Goal: Information Seeking & Learning: Check status

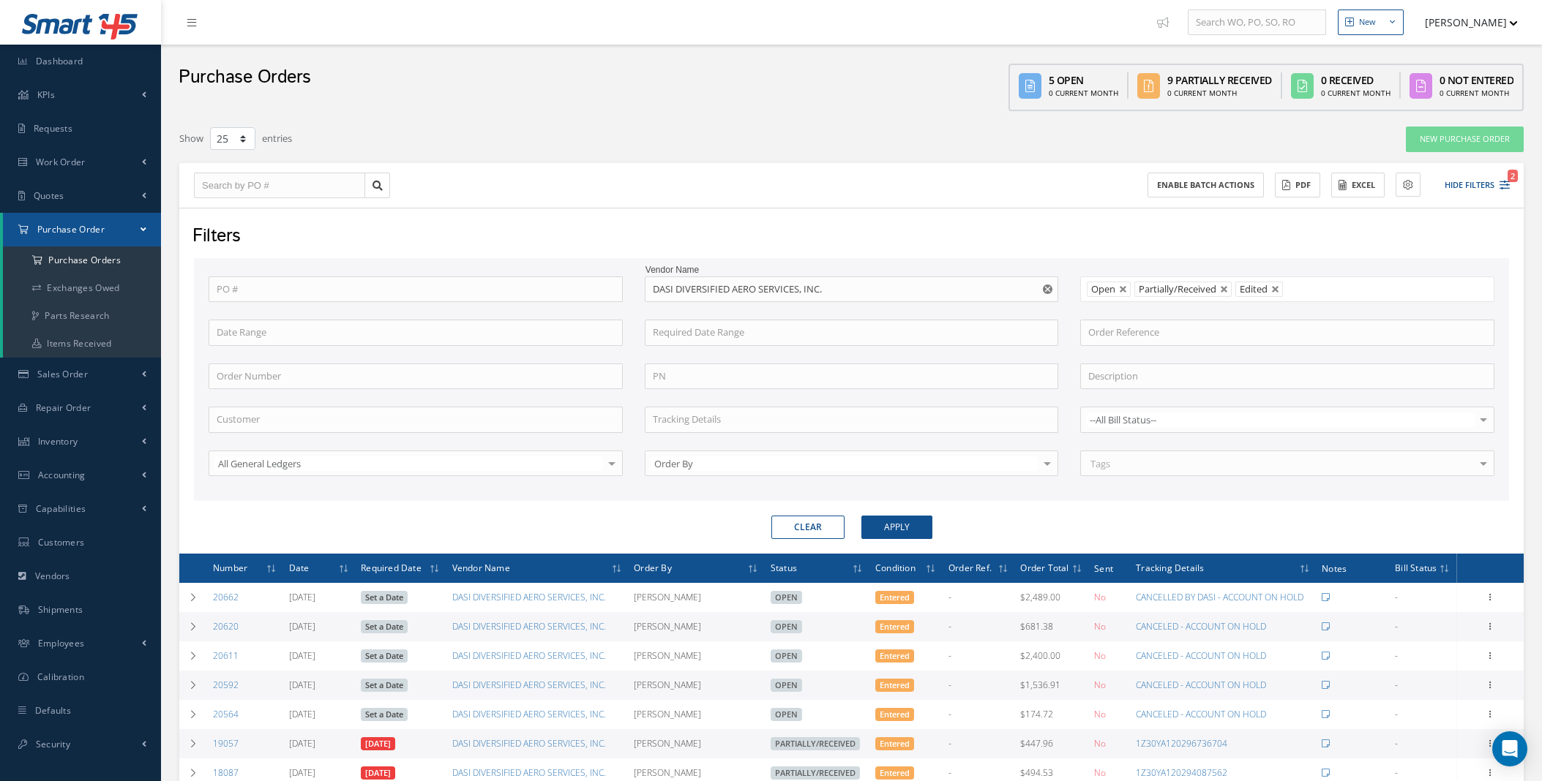
select select "25"
click at [133, 163] on link "Work Order" at bounding box center [80, 163] width 161 height 34
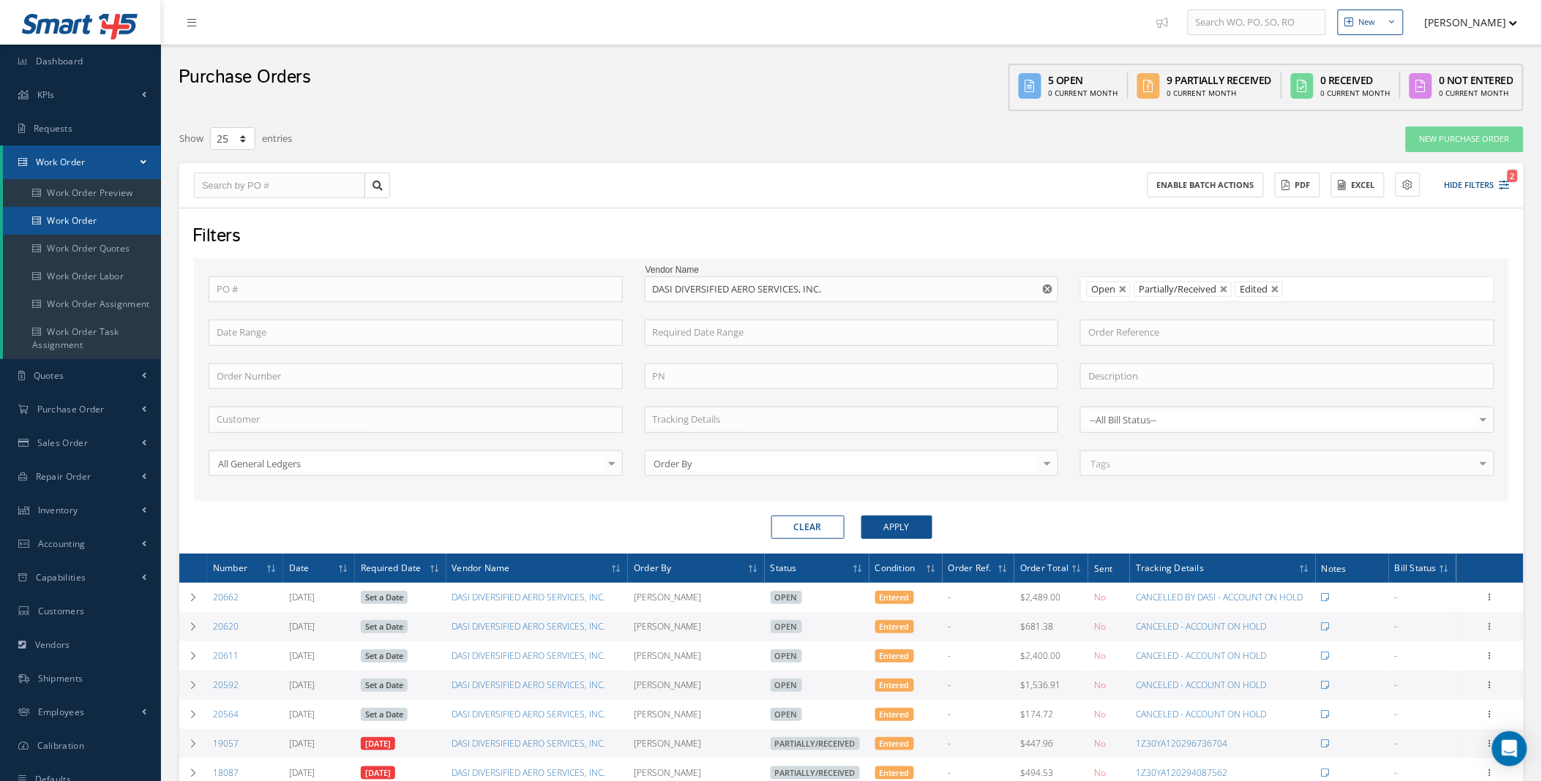
click at [83, 222] on link "Work Order" at bounding box center [82, 221] width 158 height 28
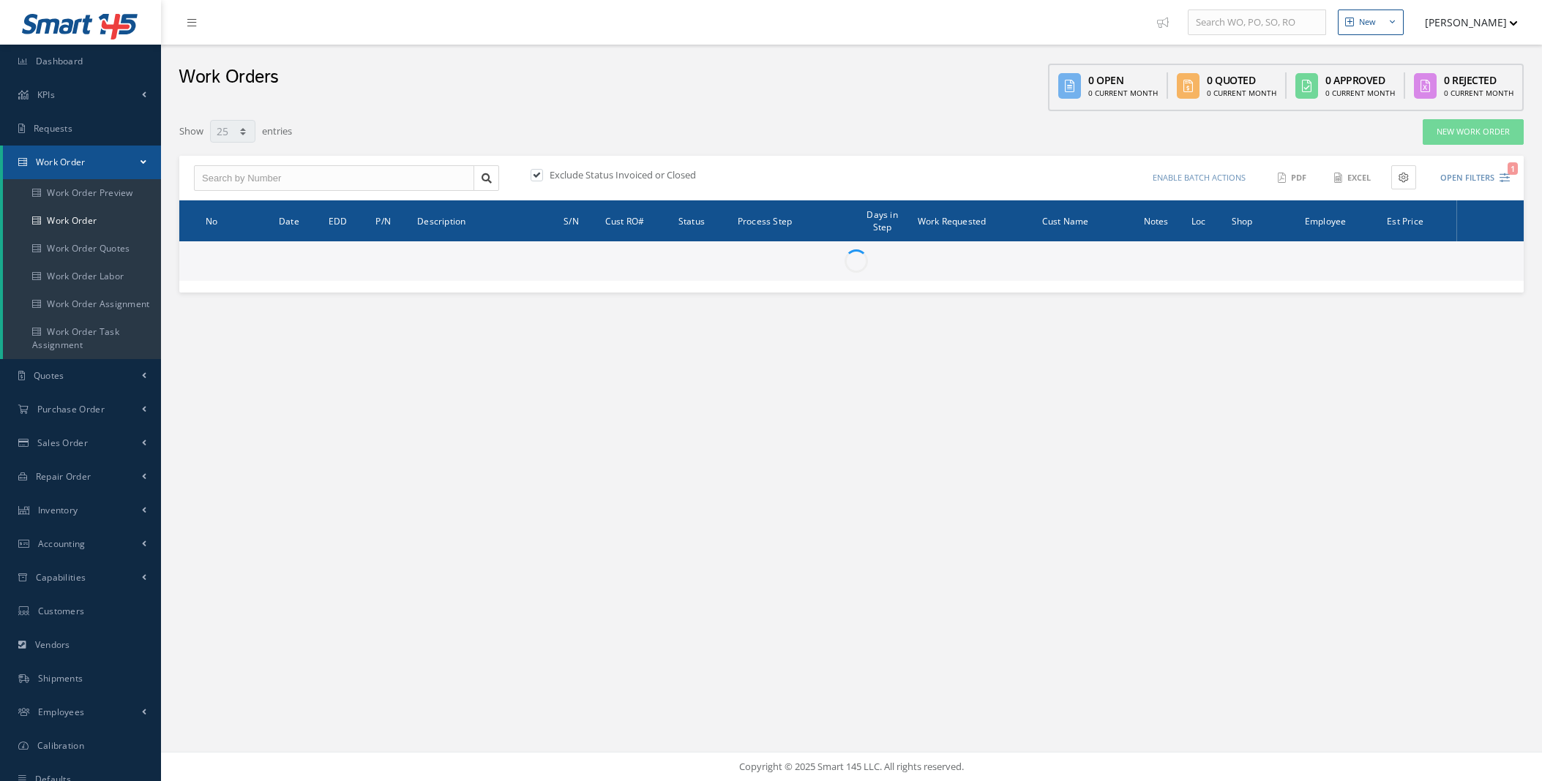
select select "25"
type input "All Work Request"
type input "All Work Performed"
type input "All Status"
type input "WO Part Status"
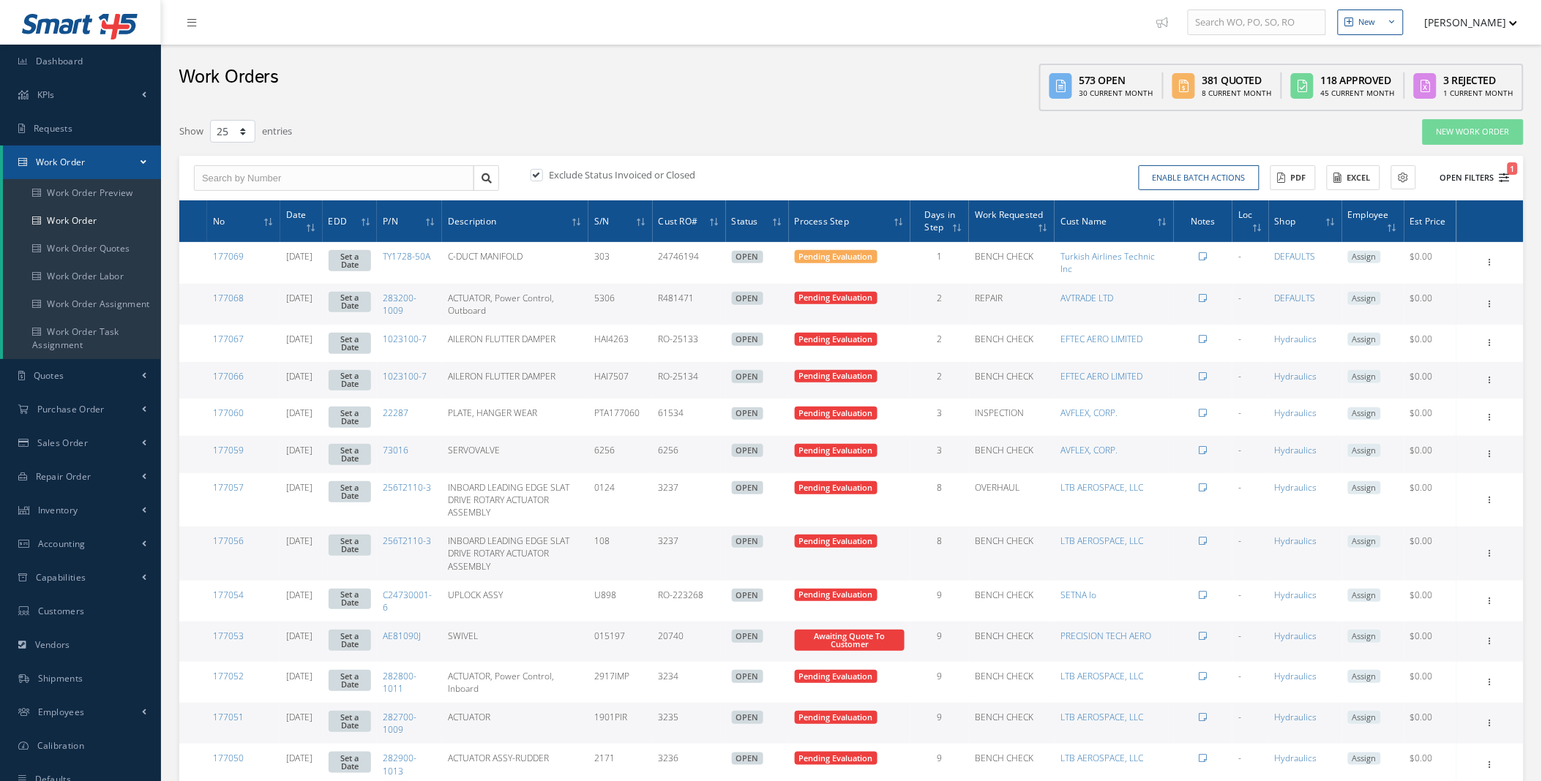
click at [1478, 173] on button "Open Filters 1" at bounding box center [1468, 178] width 83 height 24
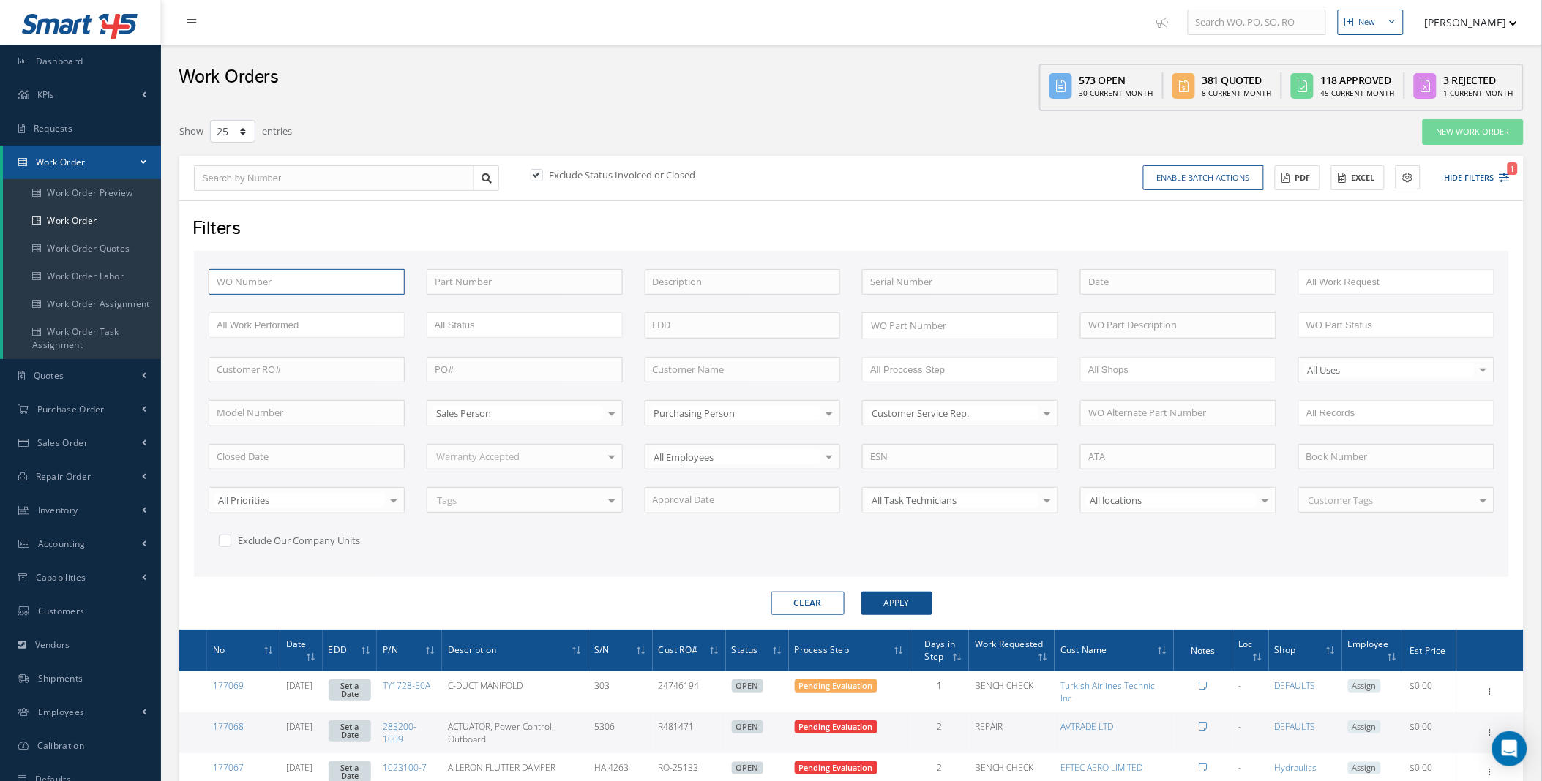
click at [310, 286] on input "text" at bounding box center [307, 282] width 196 height 26
type input "1"
type input "17"
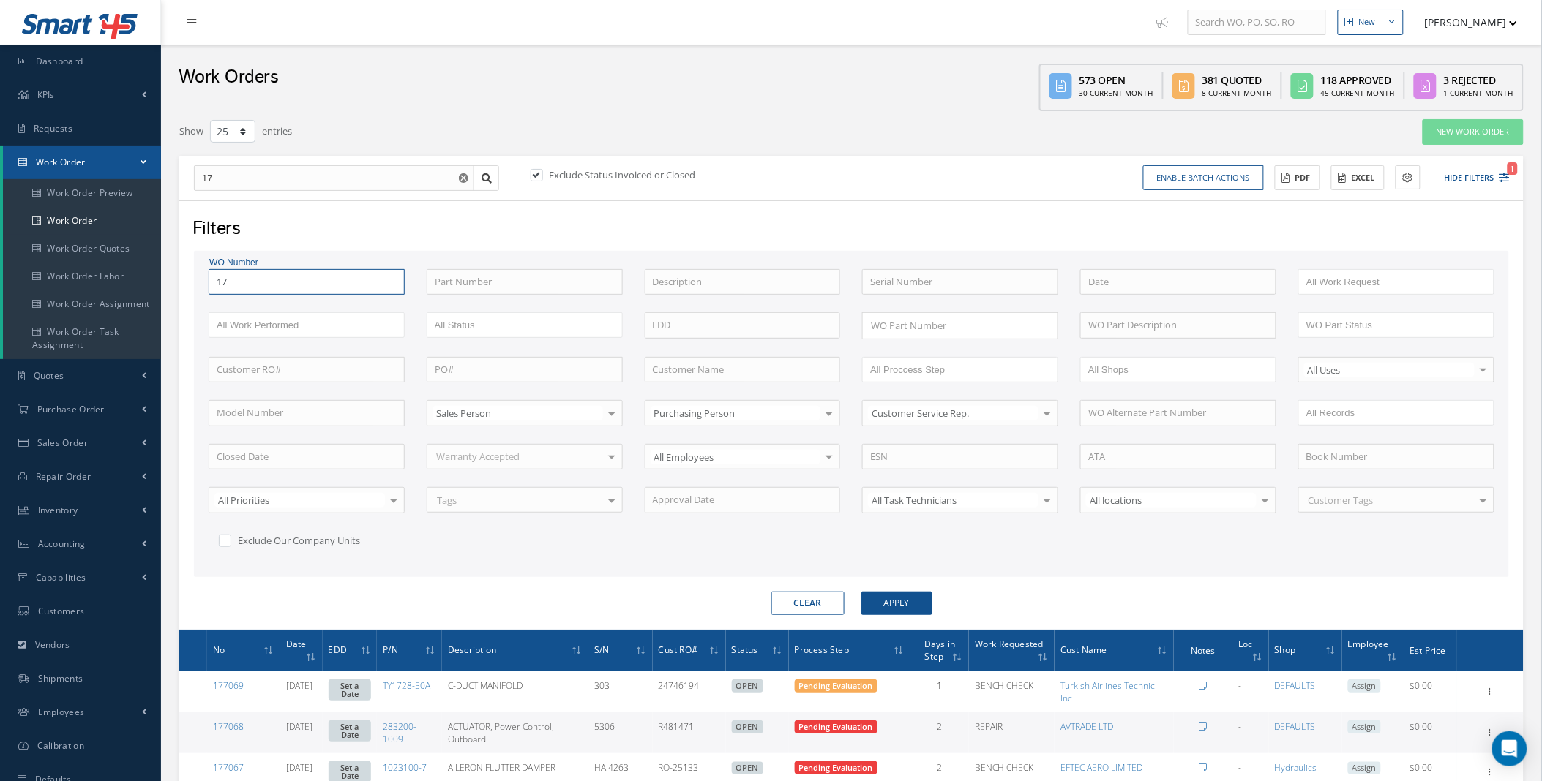
type input "170"
type input "1701"
type input "17014"
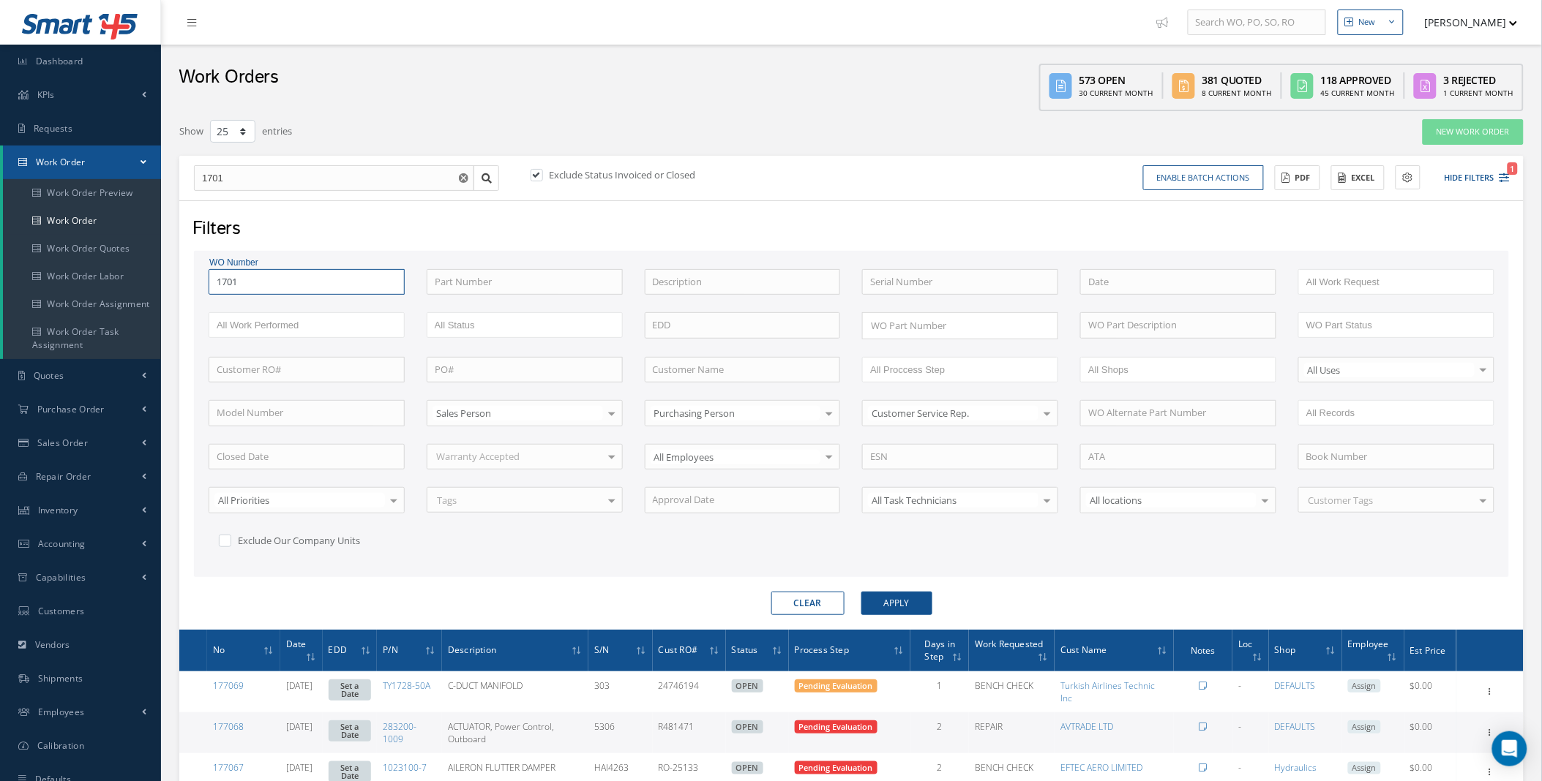
type input "17014"
type input "170140"
click at [546, 177] on label "Exclude Status Invoiced or Closed" at bounding box center [621, 174] width 150 height 13
click at [540, 177] on input "checkbox" at bounding box center [535, 176] width 10 height 10
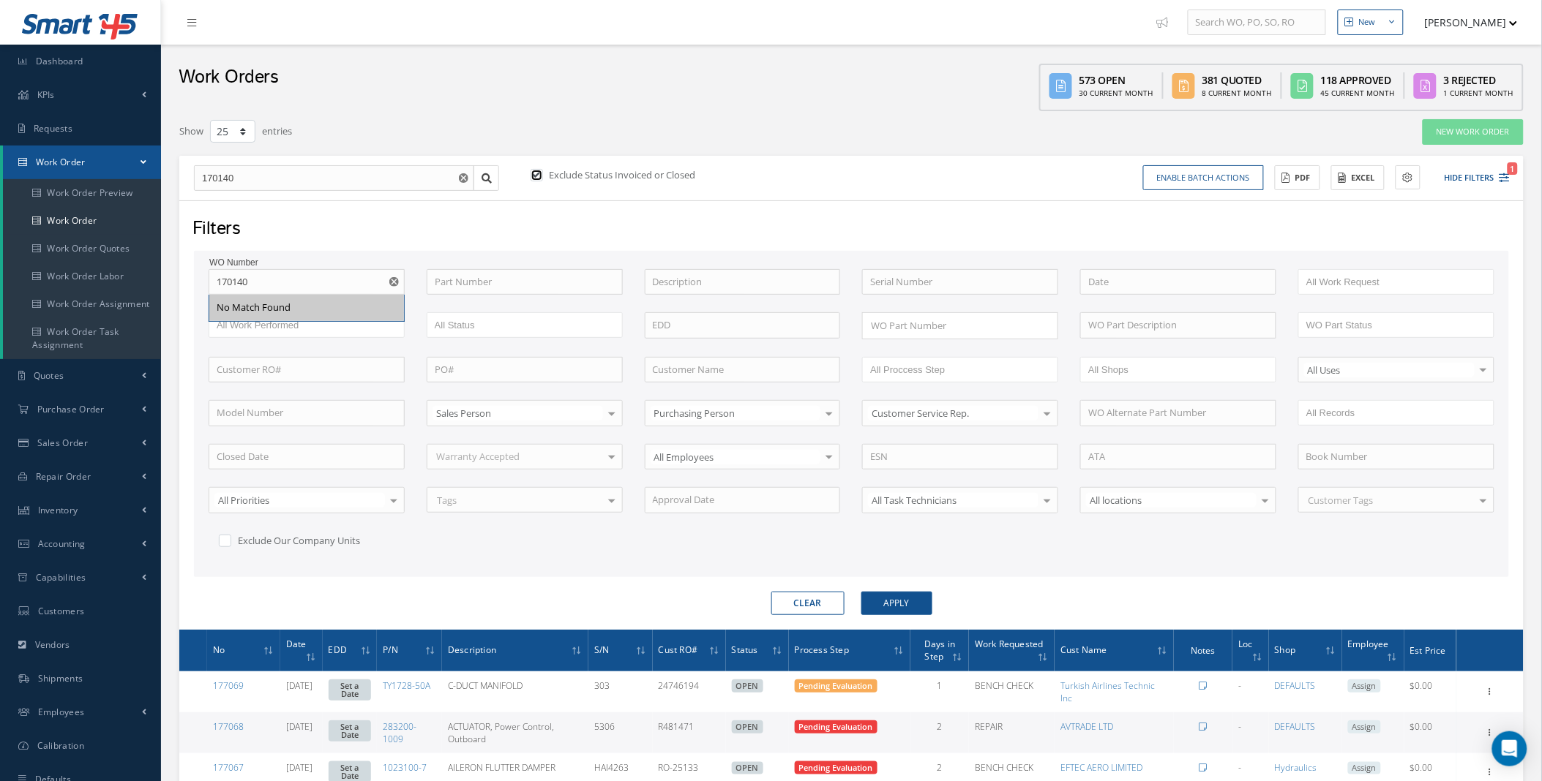
checkbox input "false"
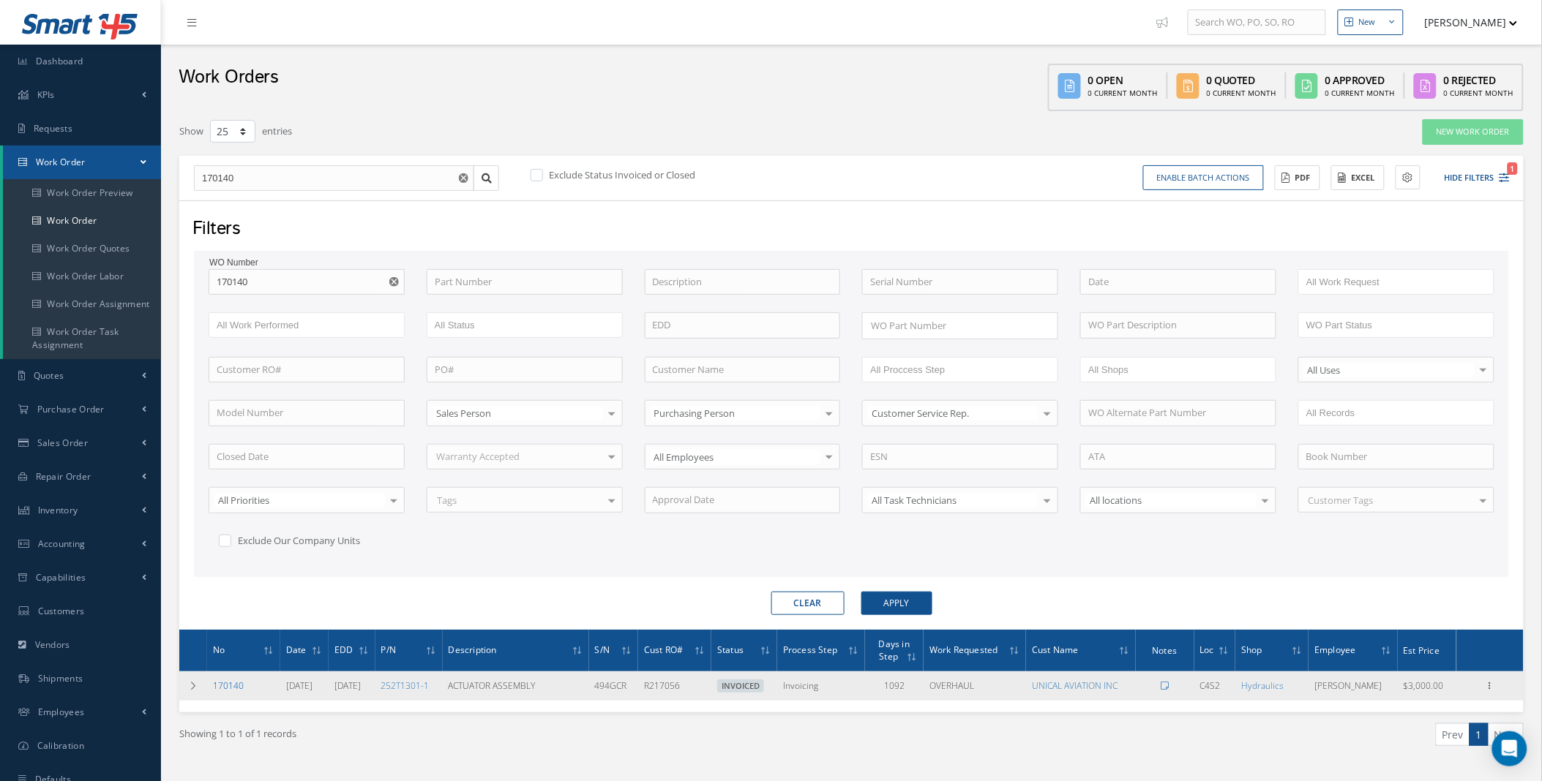
click at [234, 686] on link "170140" at bounding box center [228, 686] width 31 height 12
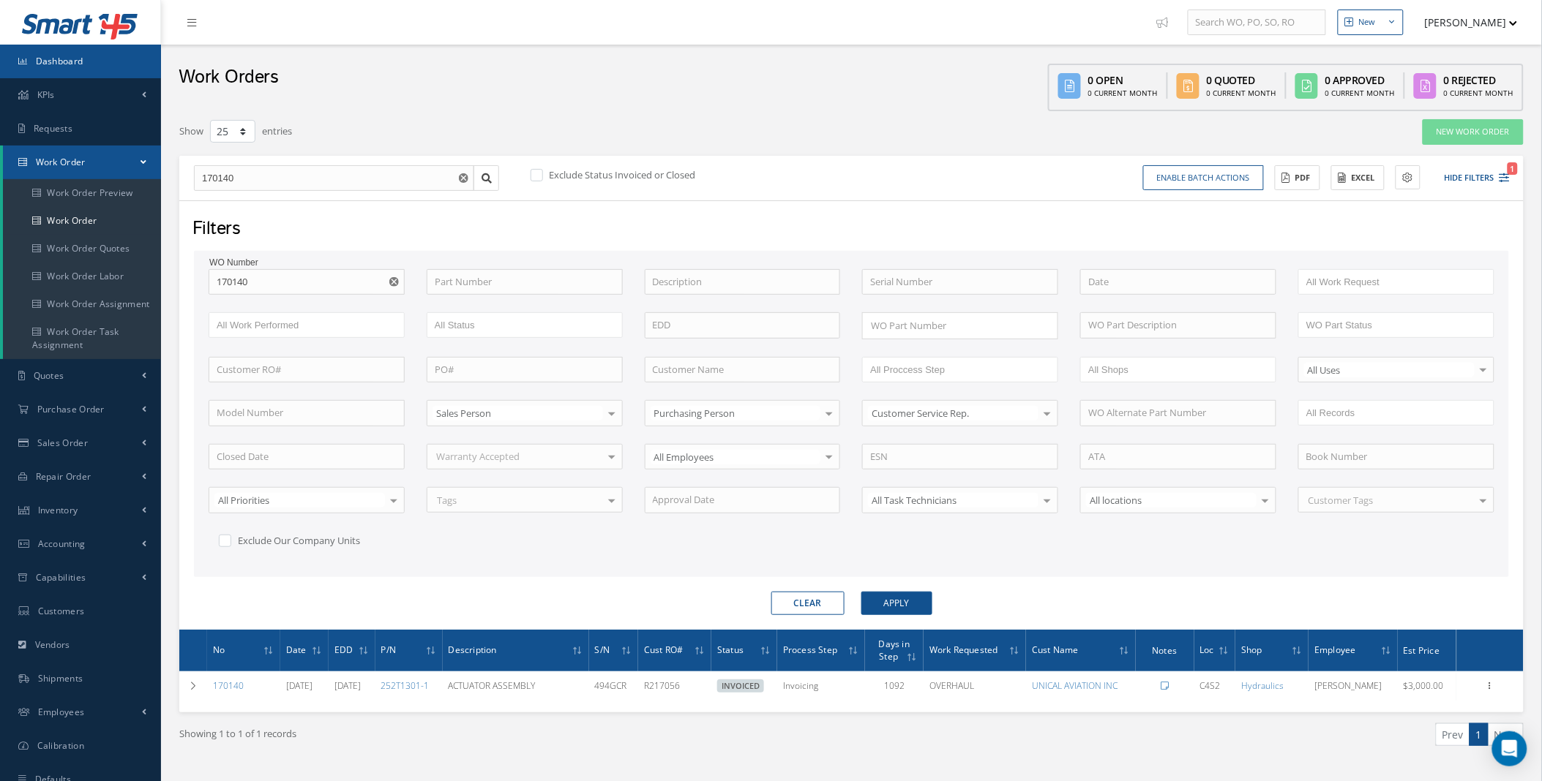
click at [73, 59] on span "Dashboard" at bounding box center [60, 61] width 48 height 12
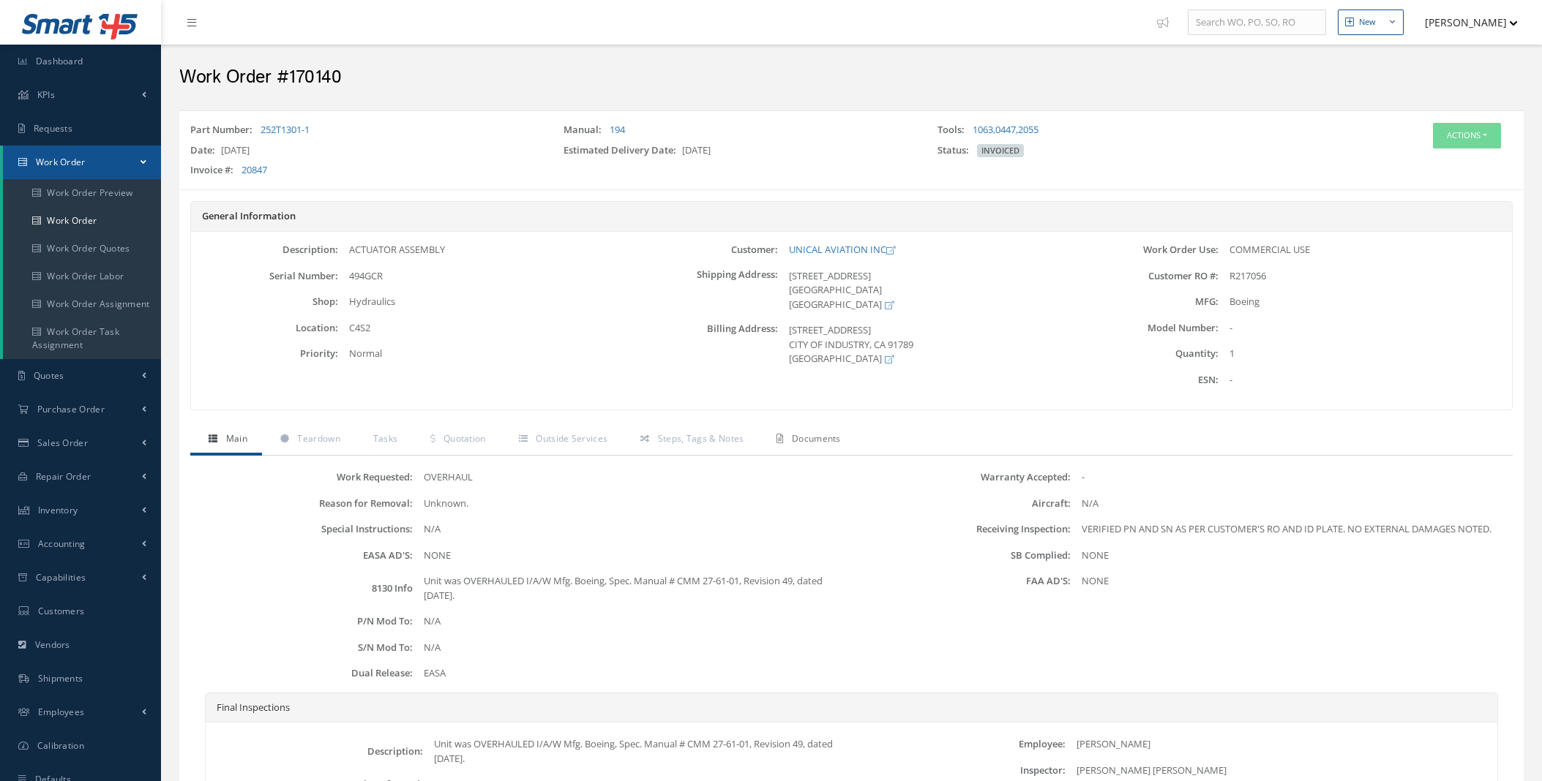
click at [806, 443] on span "Documents" at bounding box center [816, 438] width 49 height 12
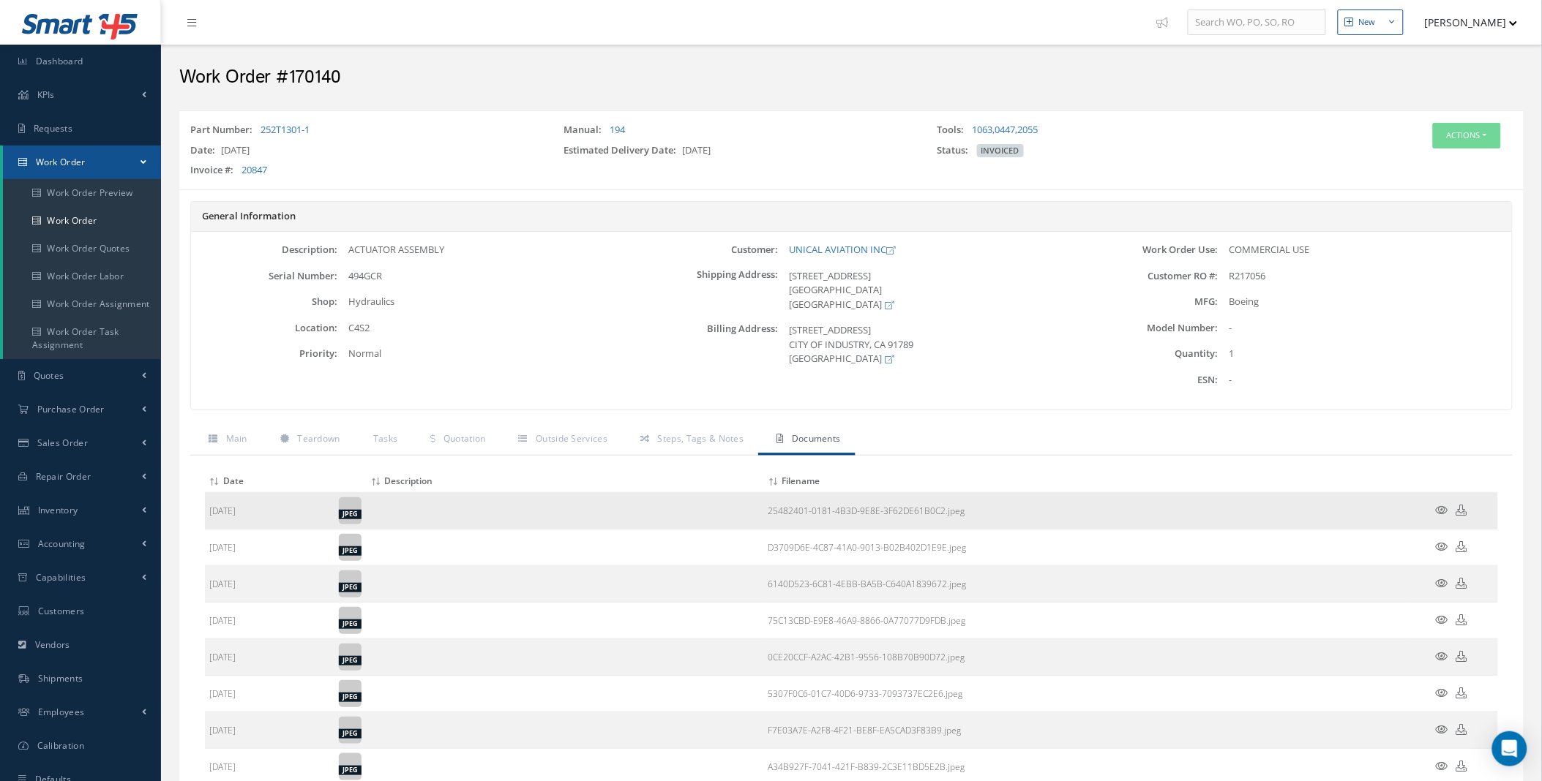
click at [1444, 509] on icon at bounding box center [1442, 510] width 12 height 11
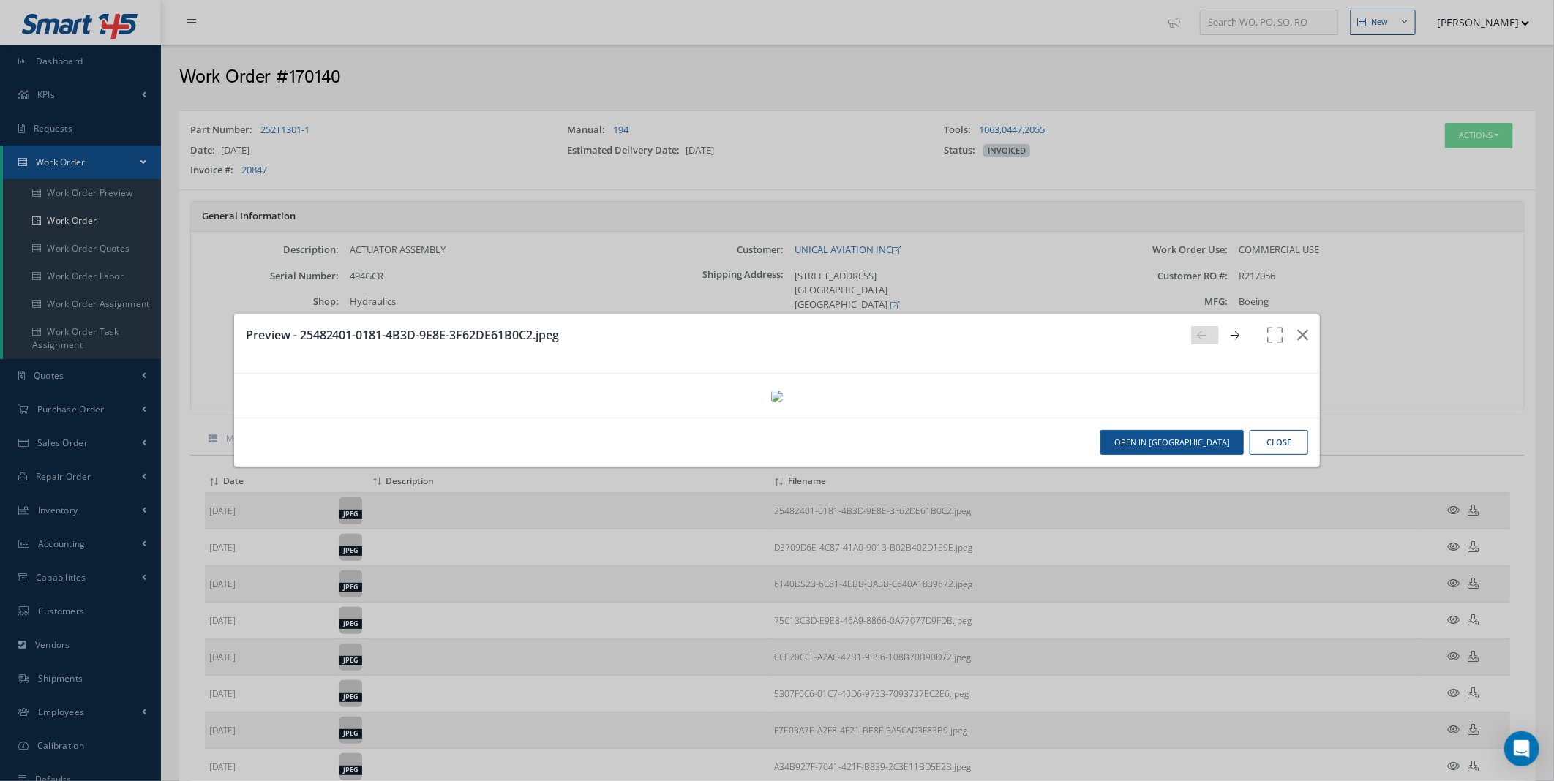
click at [1231, 326] on link at bounding box center [1239, 335] width 28 height 18
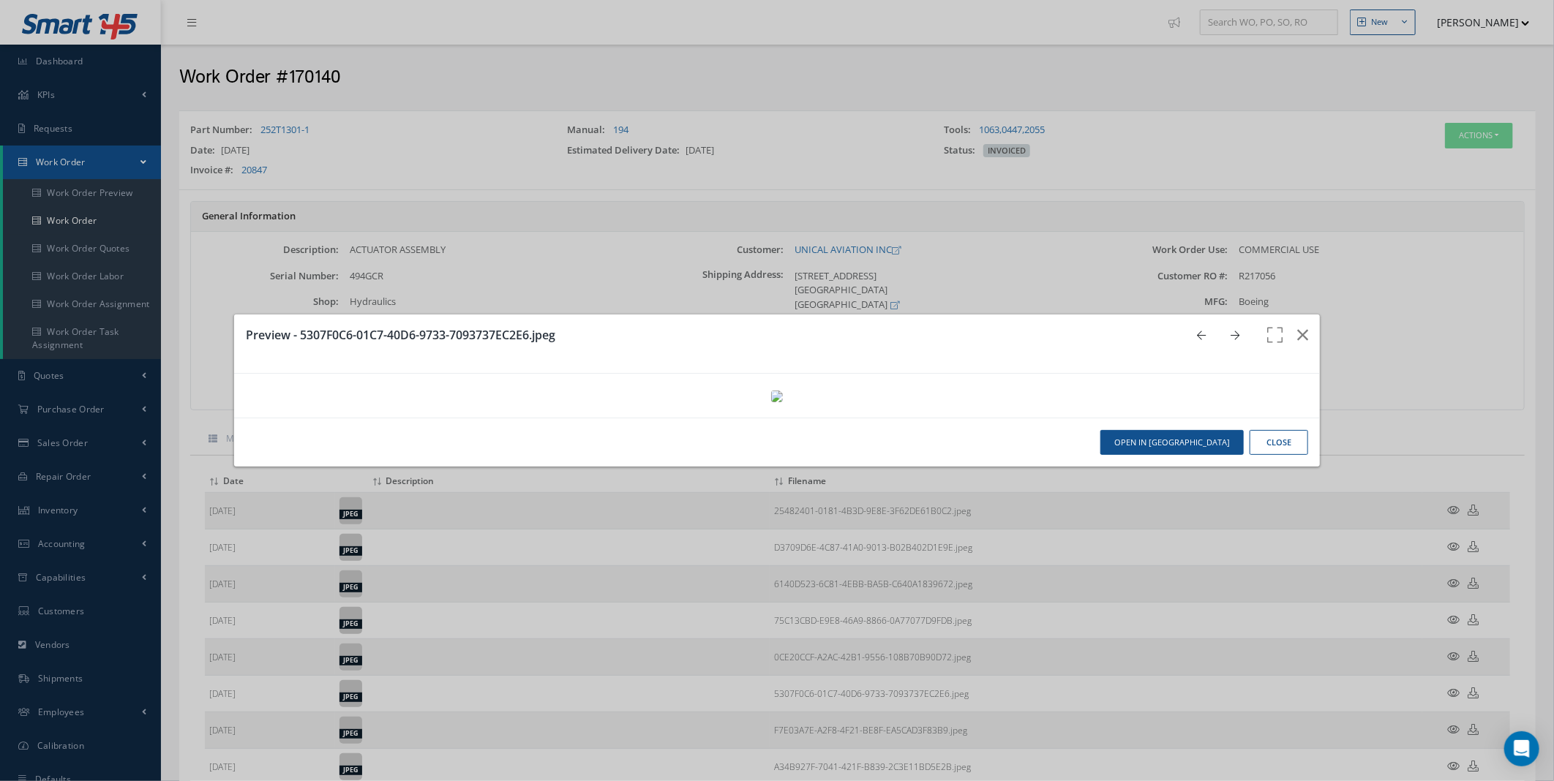
click at [1231, 326] on link at bounding box center [1239, 335] width 28 height 18
click at [1197, 331] on icon at bounding box center [1201, 336] width 9 height 10
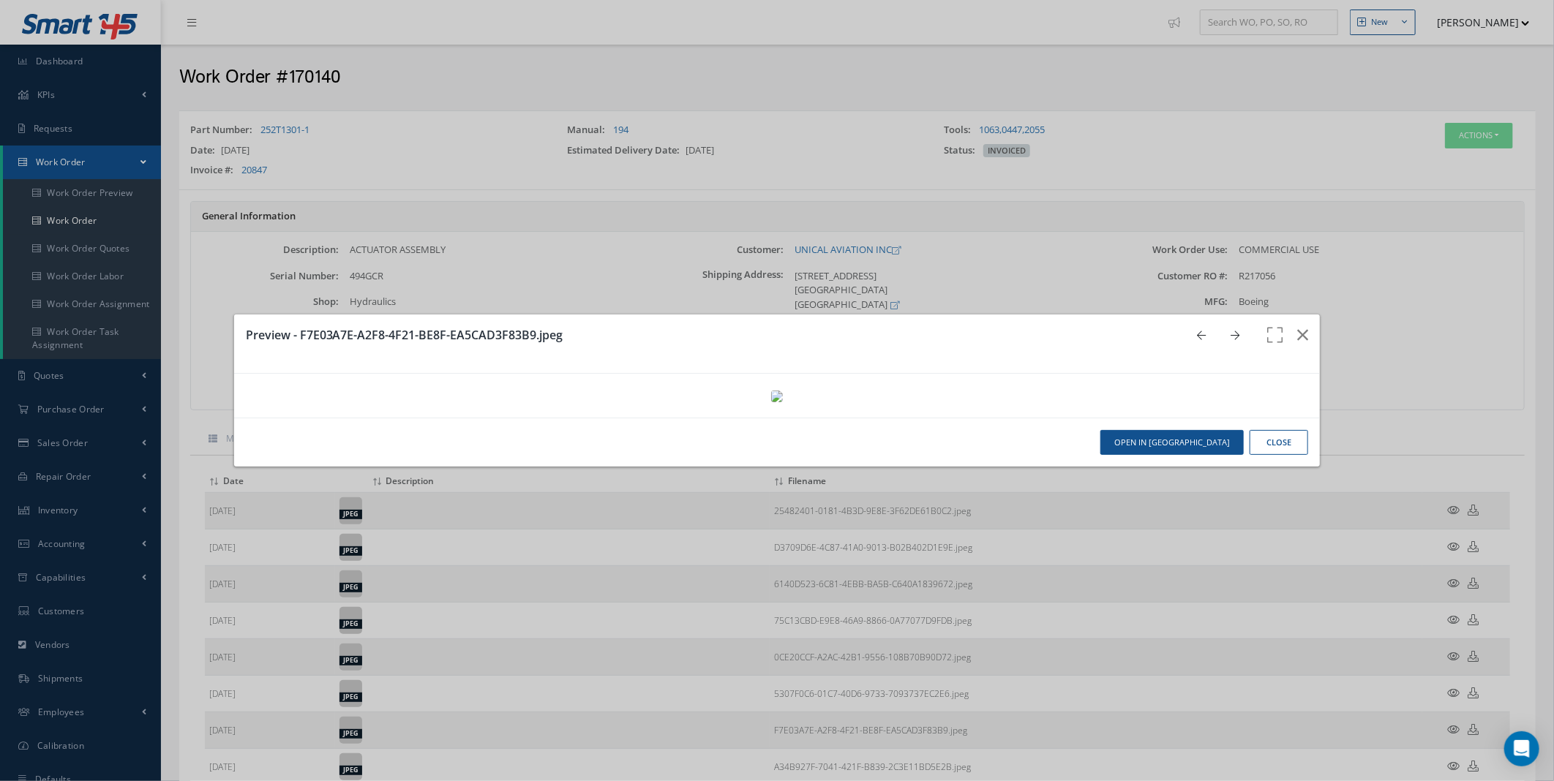
click at [1197, 331] on icon at bounding box center [1201, 336] width 9 height 10
click at [1299, 315] on button "button" at bounding box center [1303, 335] width 34 height 41
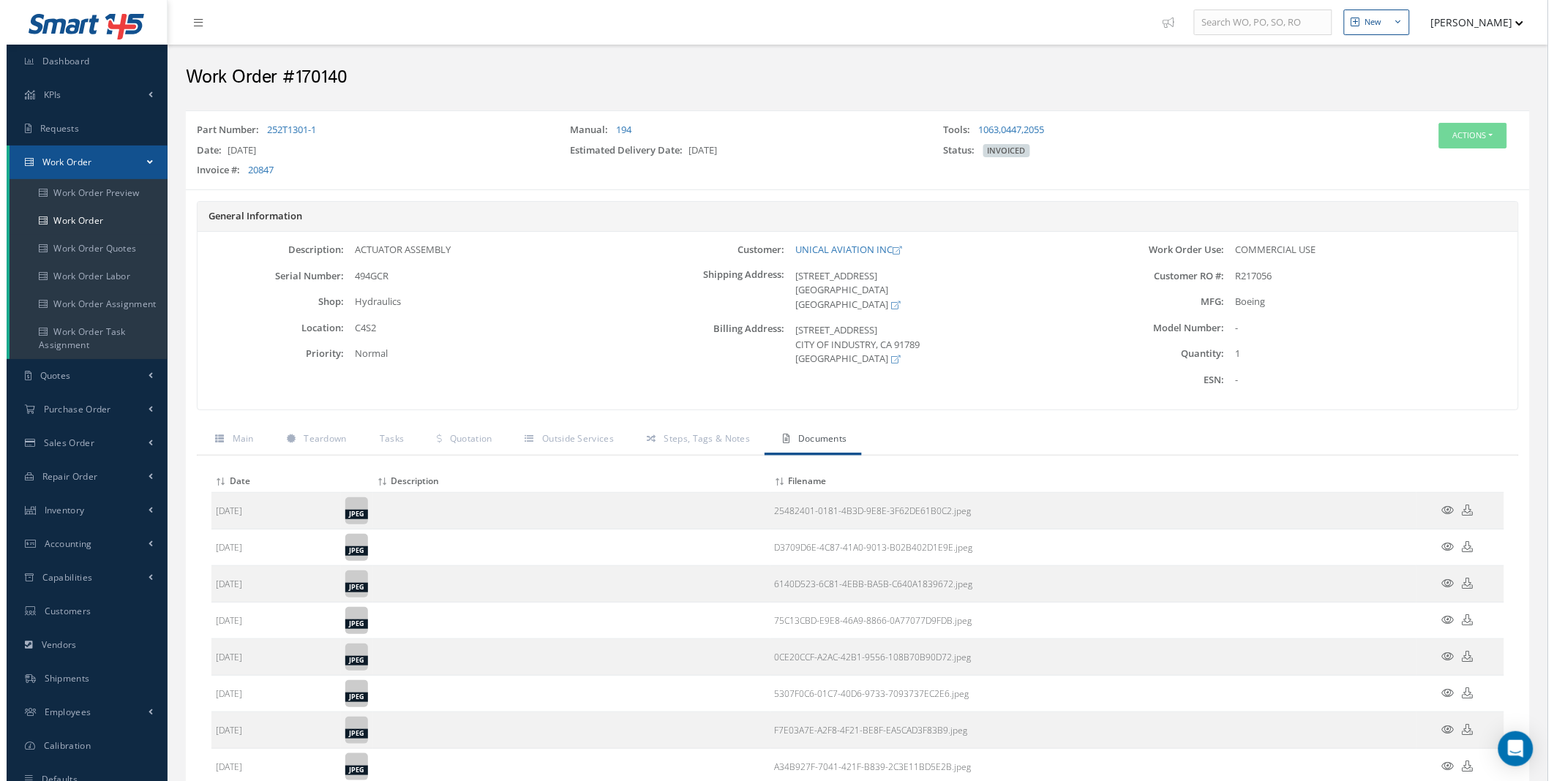
scroll to position [443, 0]
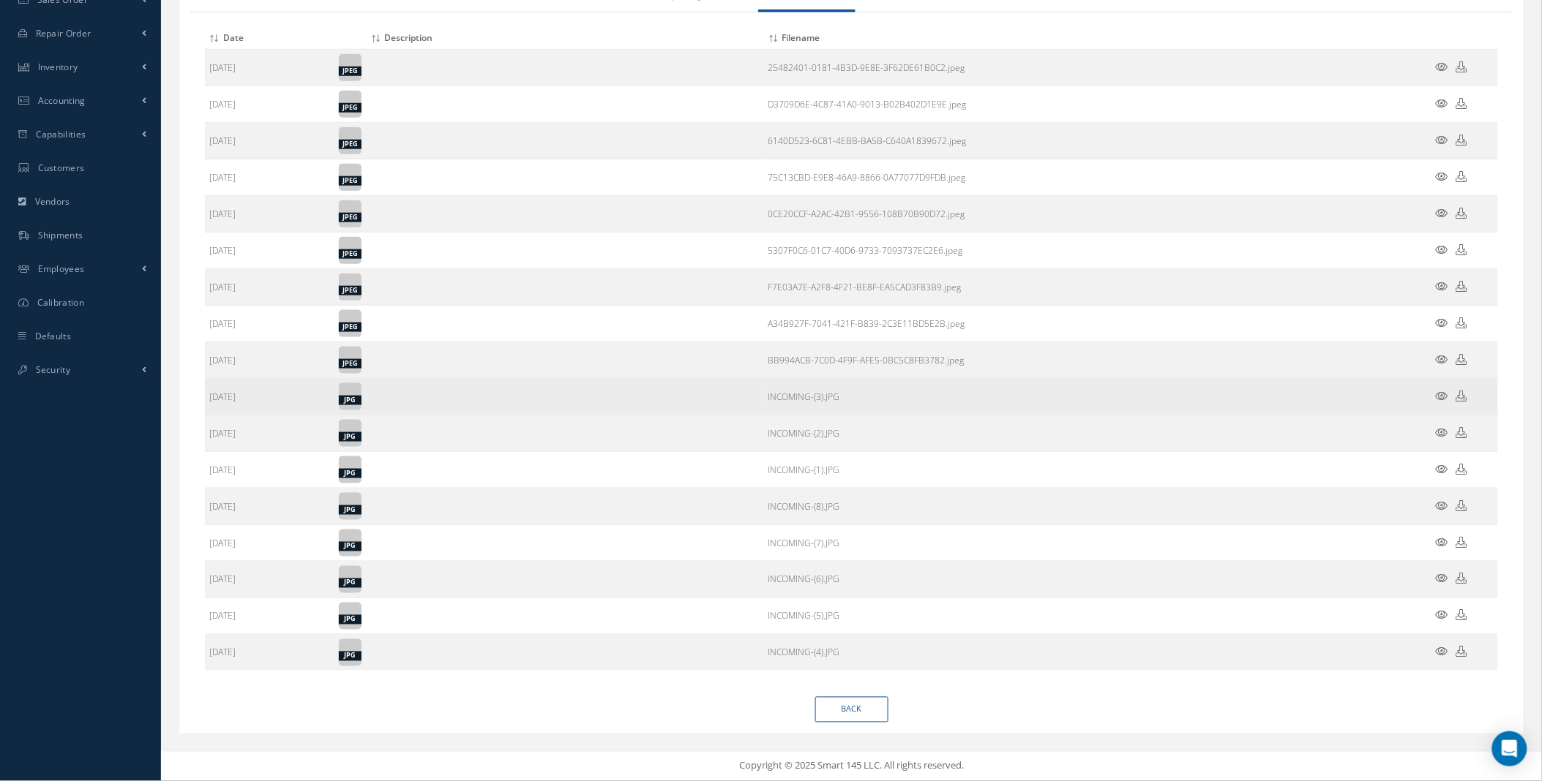
click at [1440, 397] on icon at bounding box center [1442, 396] width 12 height 11
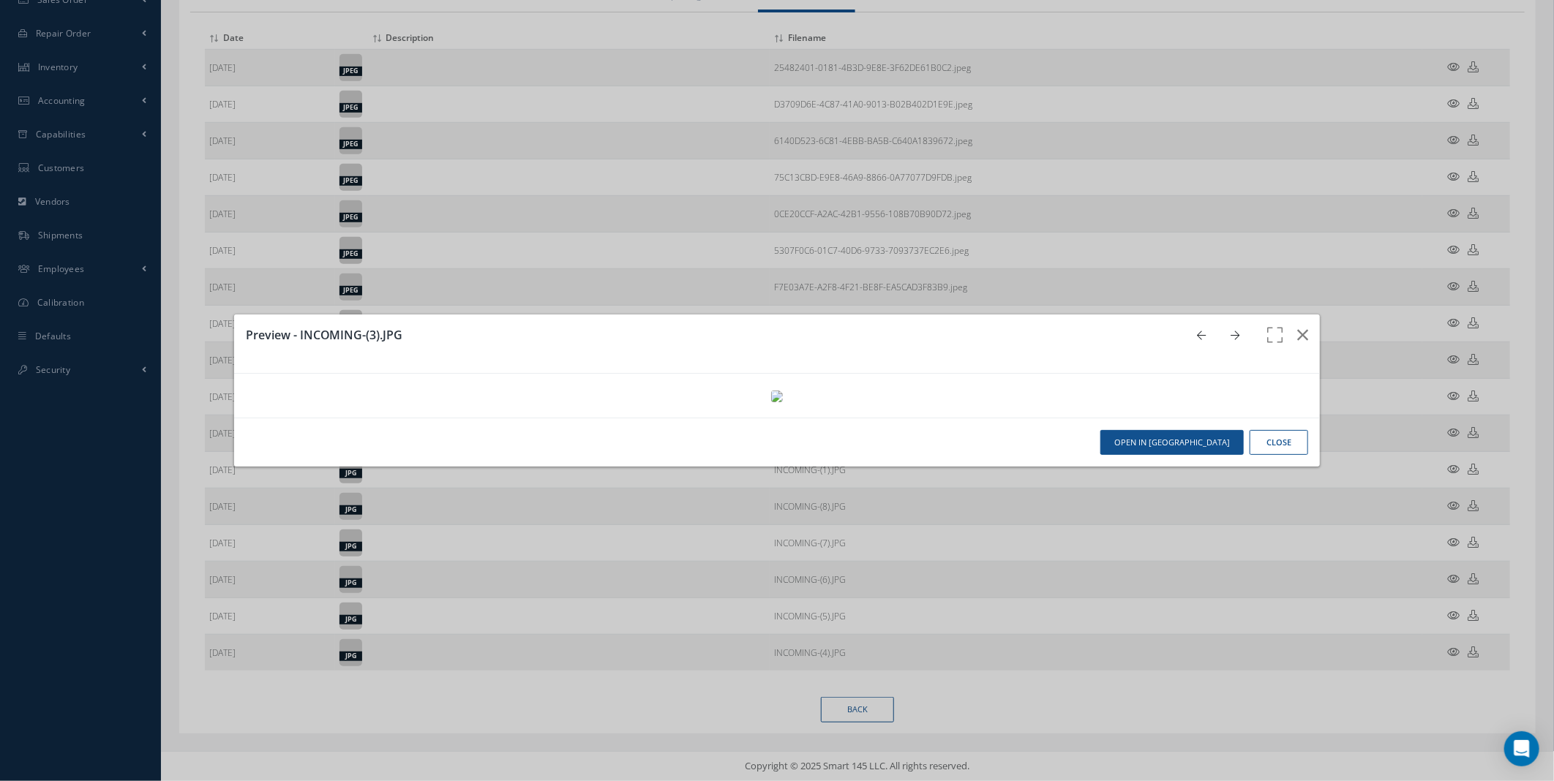
click at [1231, 331] on icon at bounding box center [1235, 336] width 9 height 10
click at [234, 418] on div at bounding box center [777, 396] width 1087 height 44
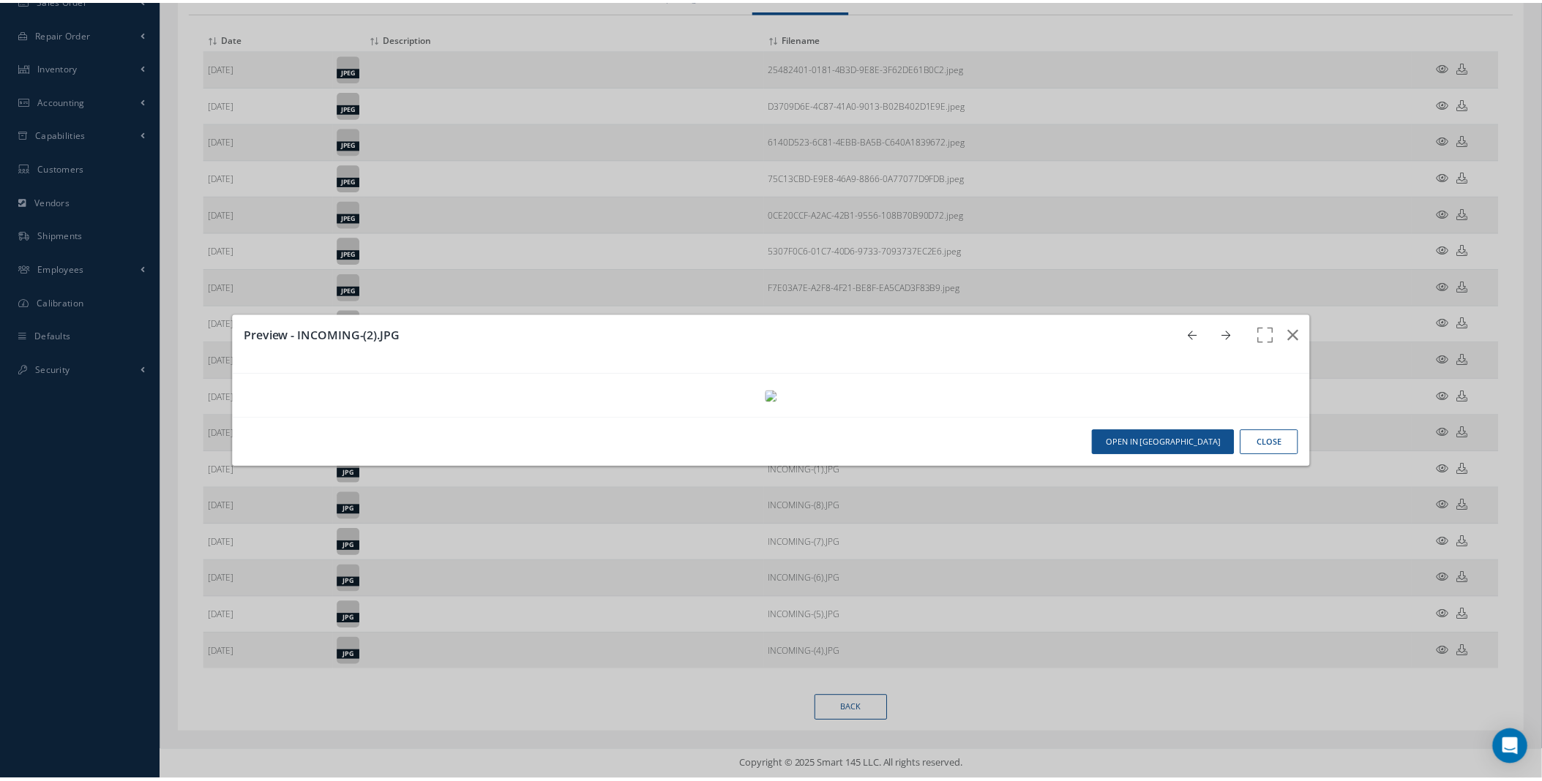
scroll to position [0, 0]
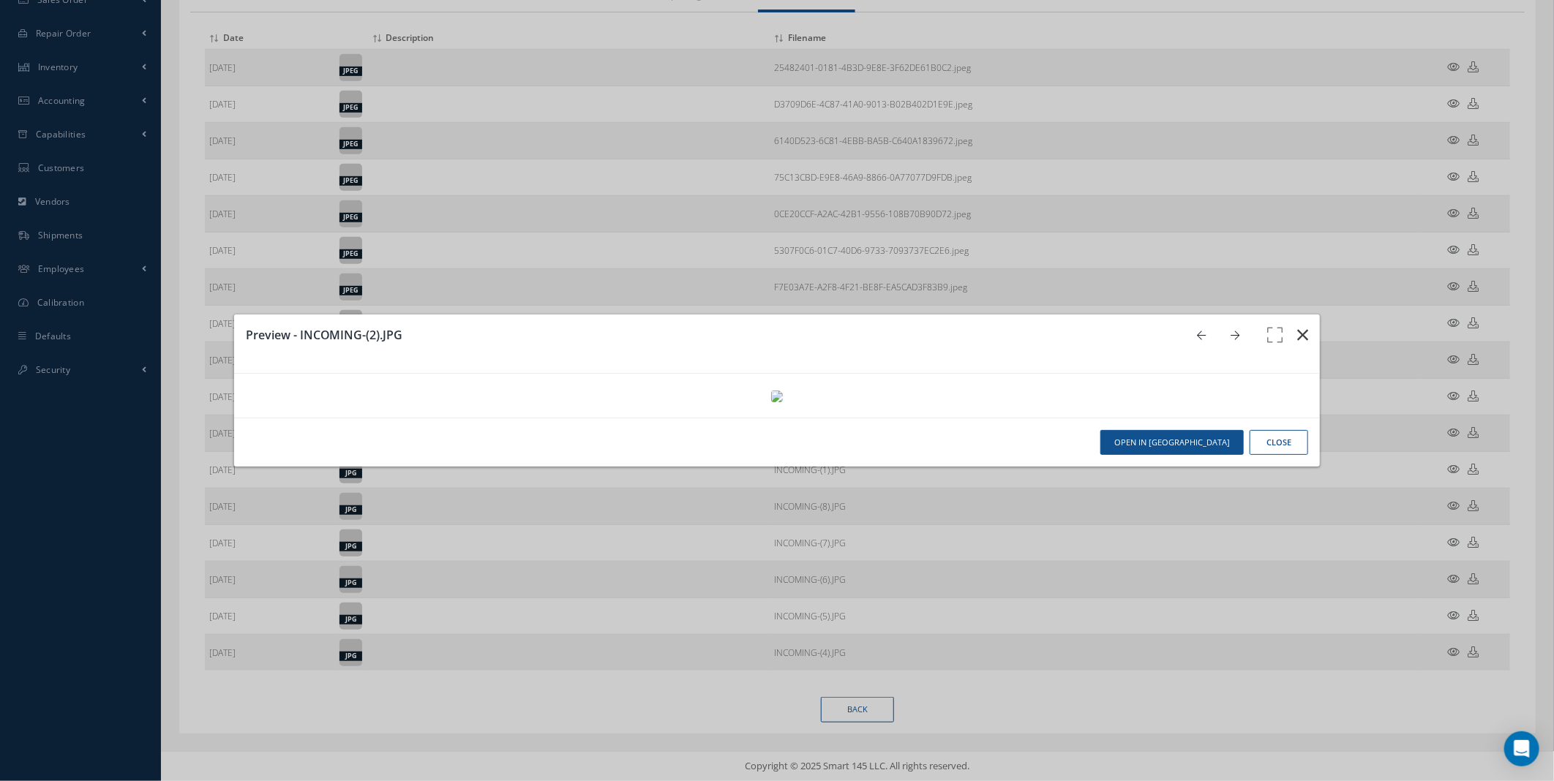
click at [1297, 326] on icon "button" at bounding box center [1302, 335] width 11 height 18
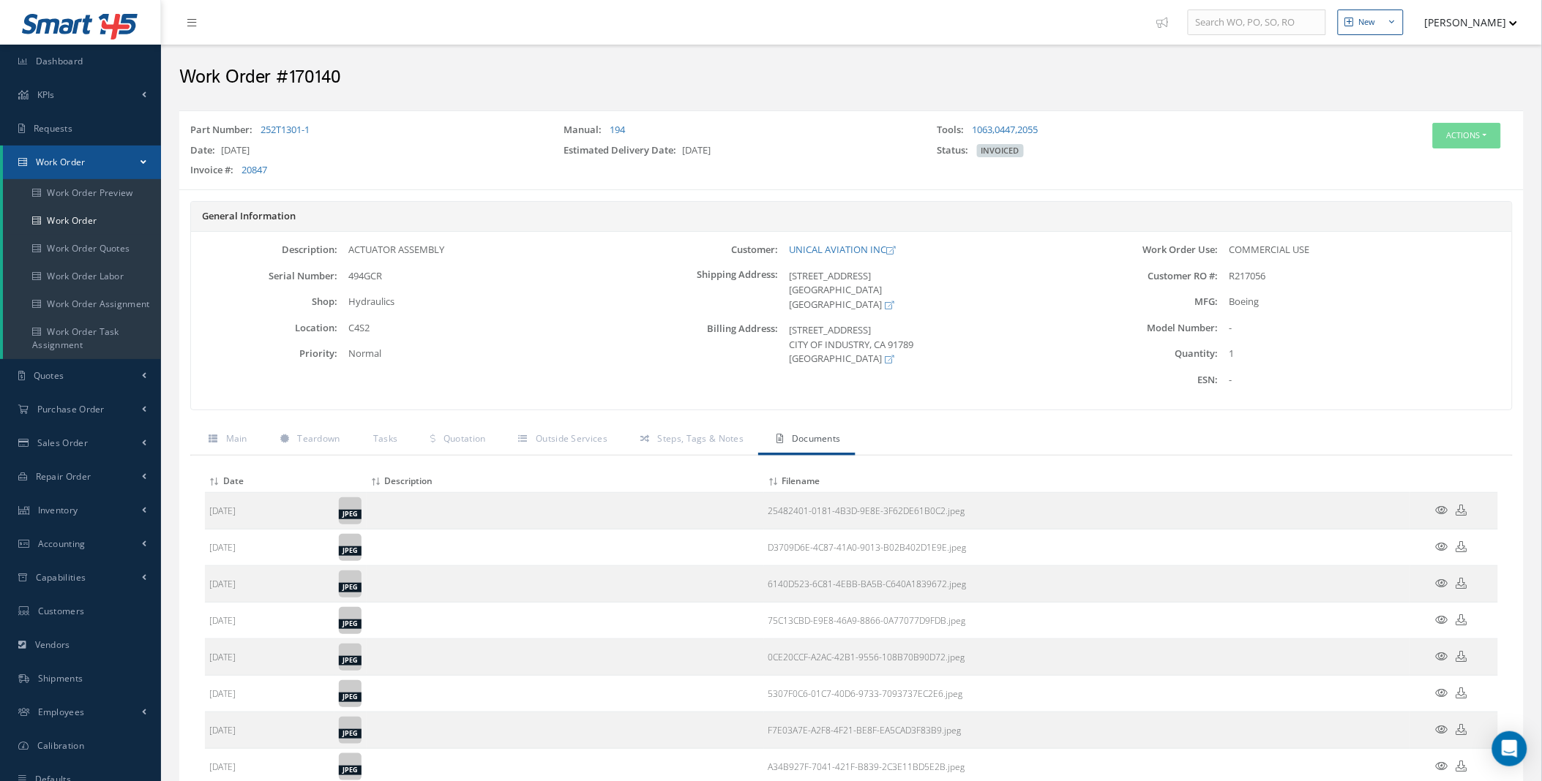
click at [371, 274] on span "494GCR" at bounding box center [366, 275] width 34 height 13
copy span "494GCR"
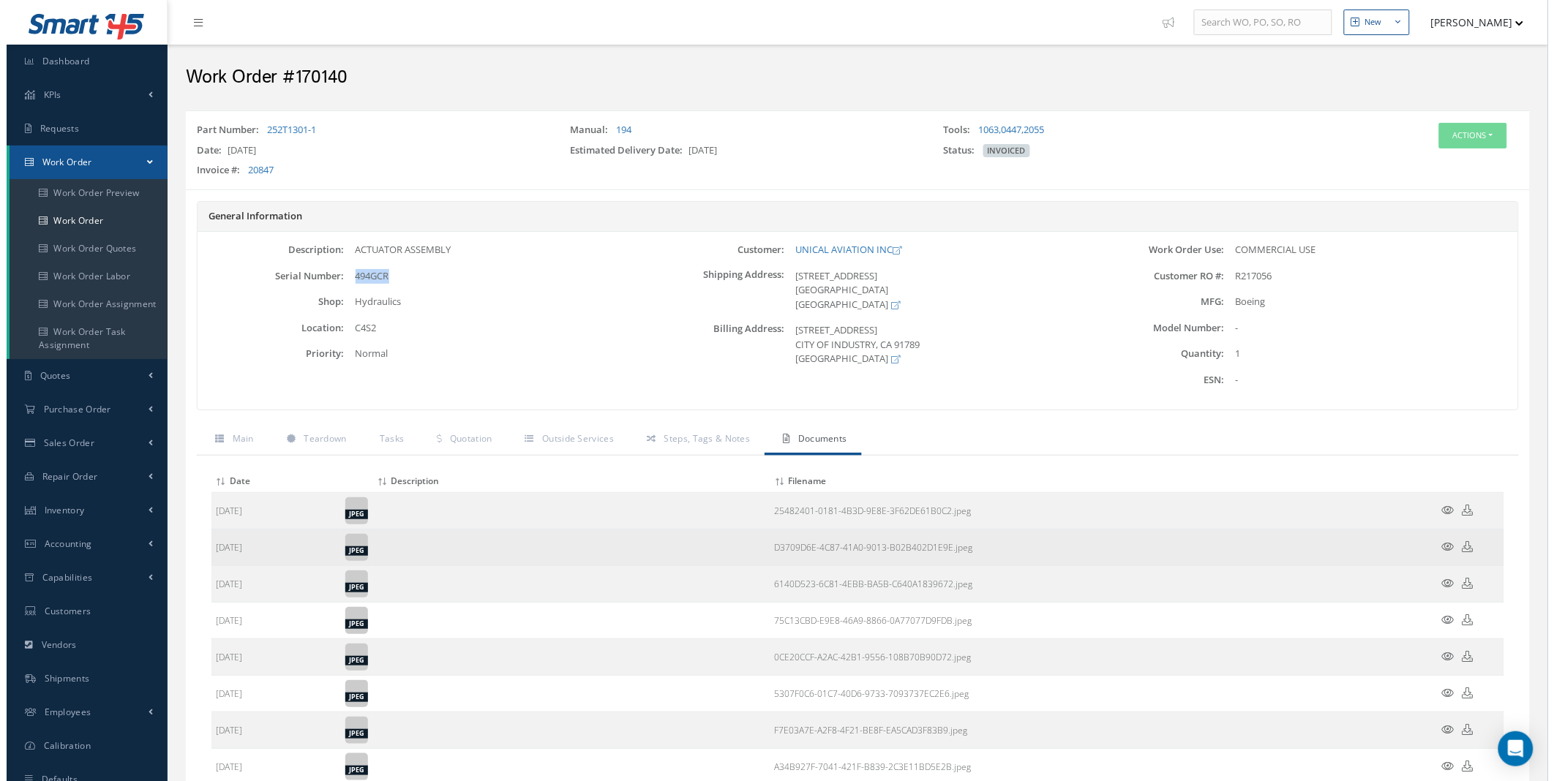
scroll to position [443, 0]
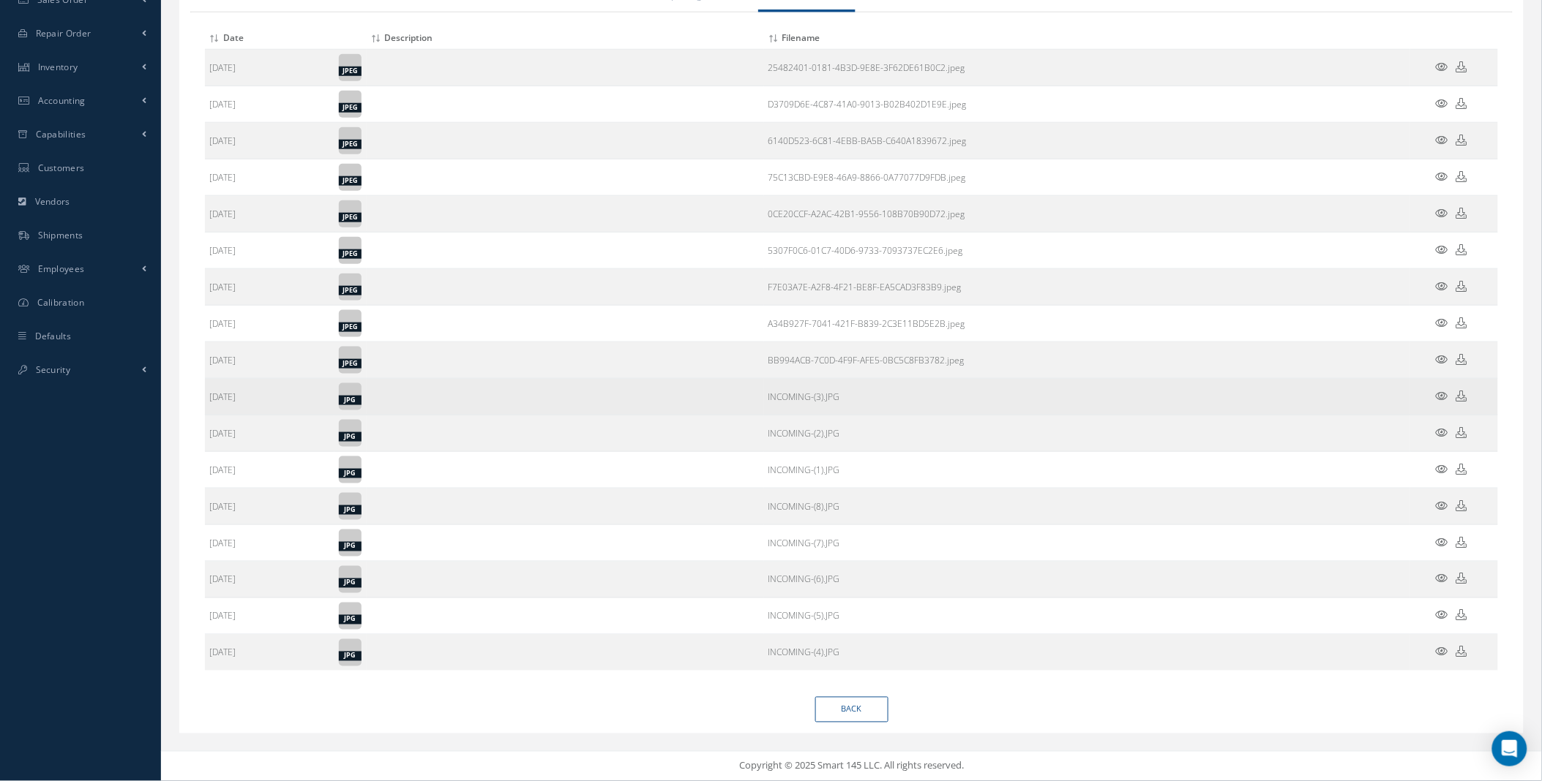
click at [1440, 397] on icon at bounding box center [1442, 396] width 12 height 11
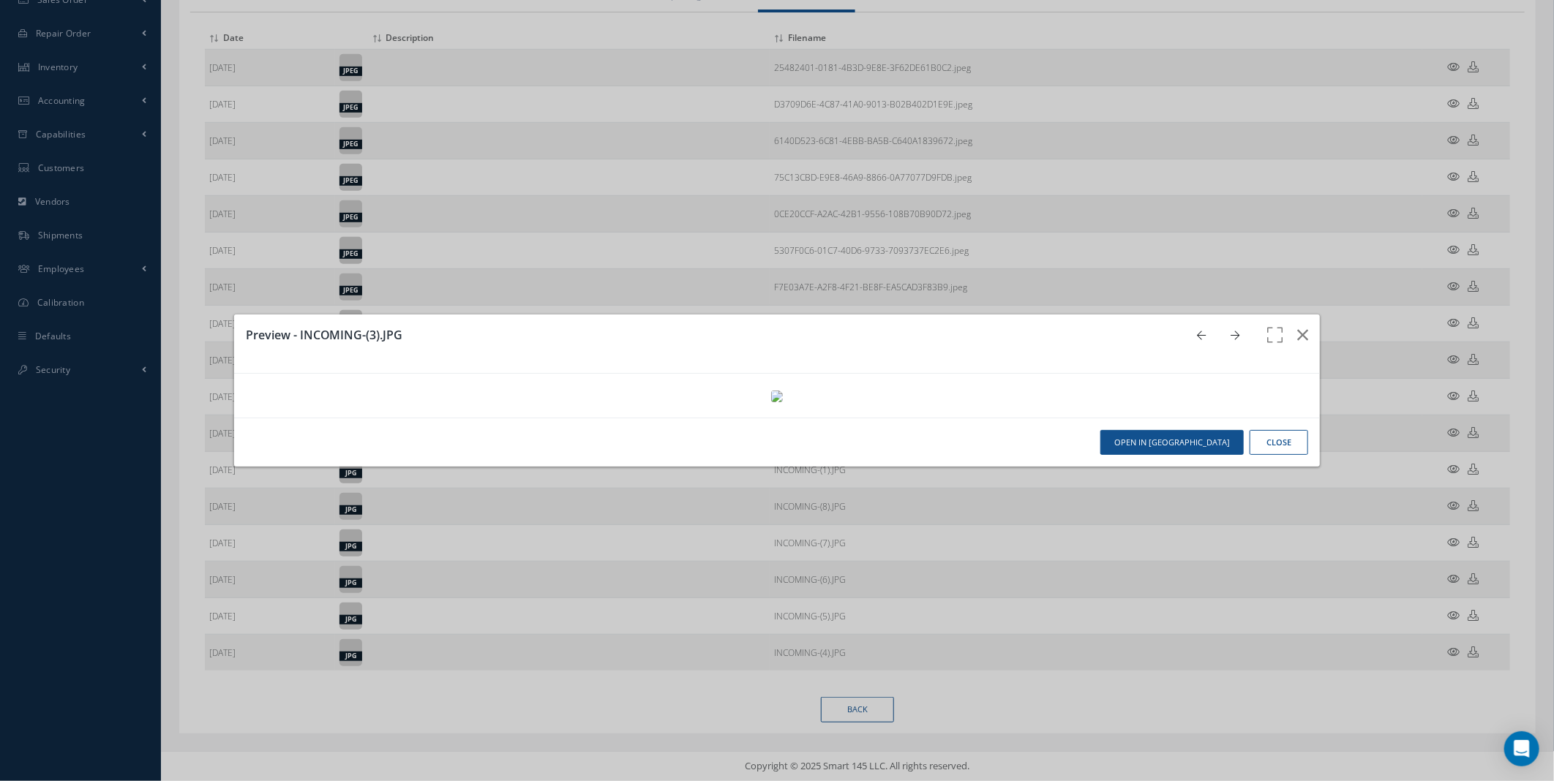
scroll to position [0, 0]
click at [1231, 326] on link at bounding box center [1239, 335] width 28 height 18
click at [1231, 331] on icon at bounding box center [1235, 336] width 9 height 10
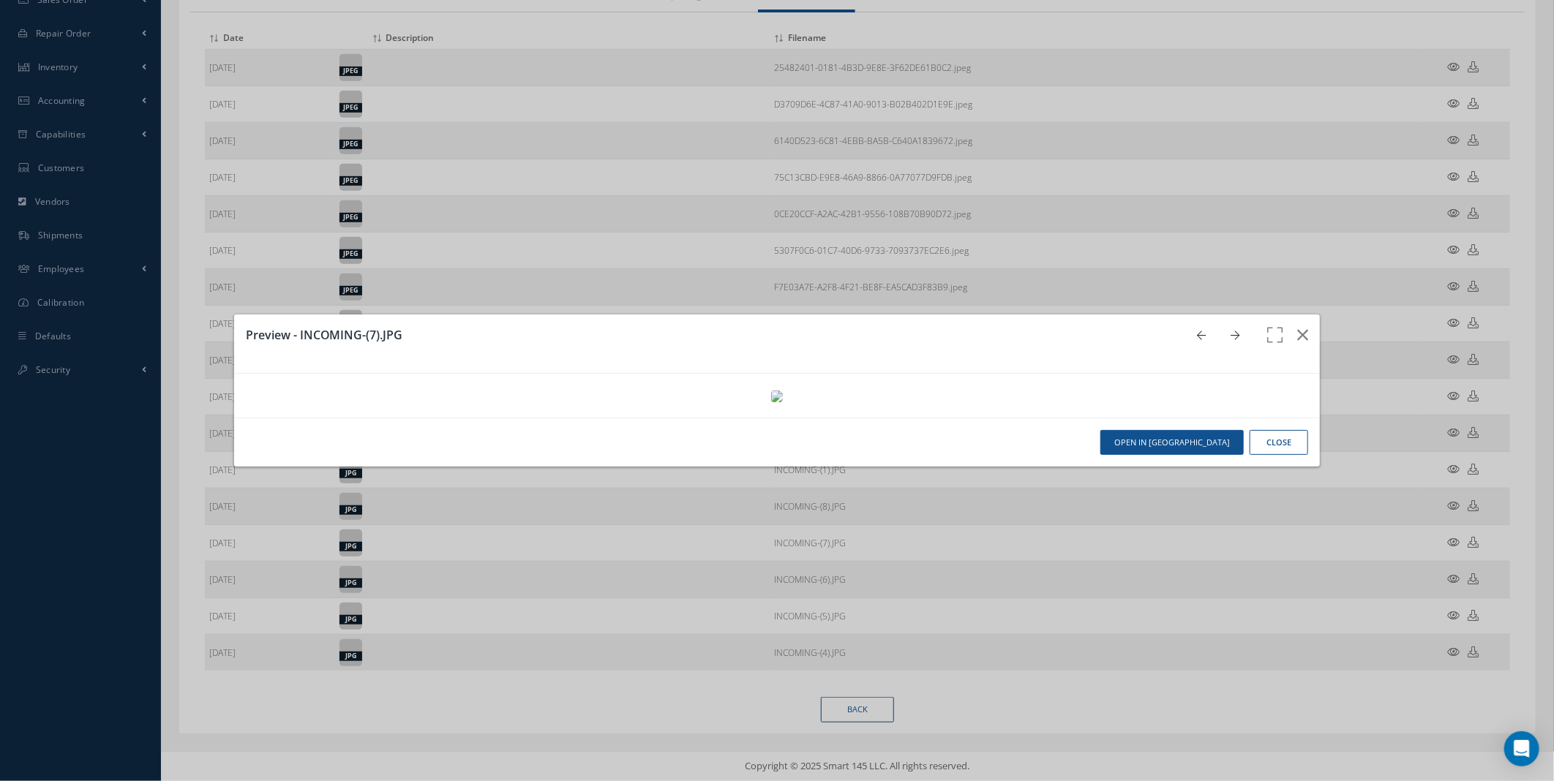
click at [1231, 331] on icon at bounding box center [1235, 336] width 9 height 10
click at [1197, 331] on icon at bounding box center [1201, 336] width 9 height 10
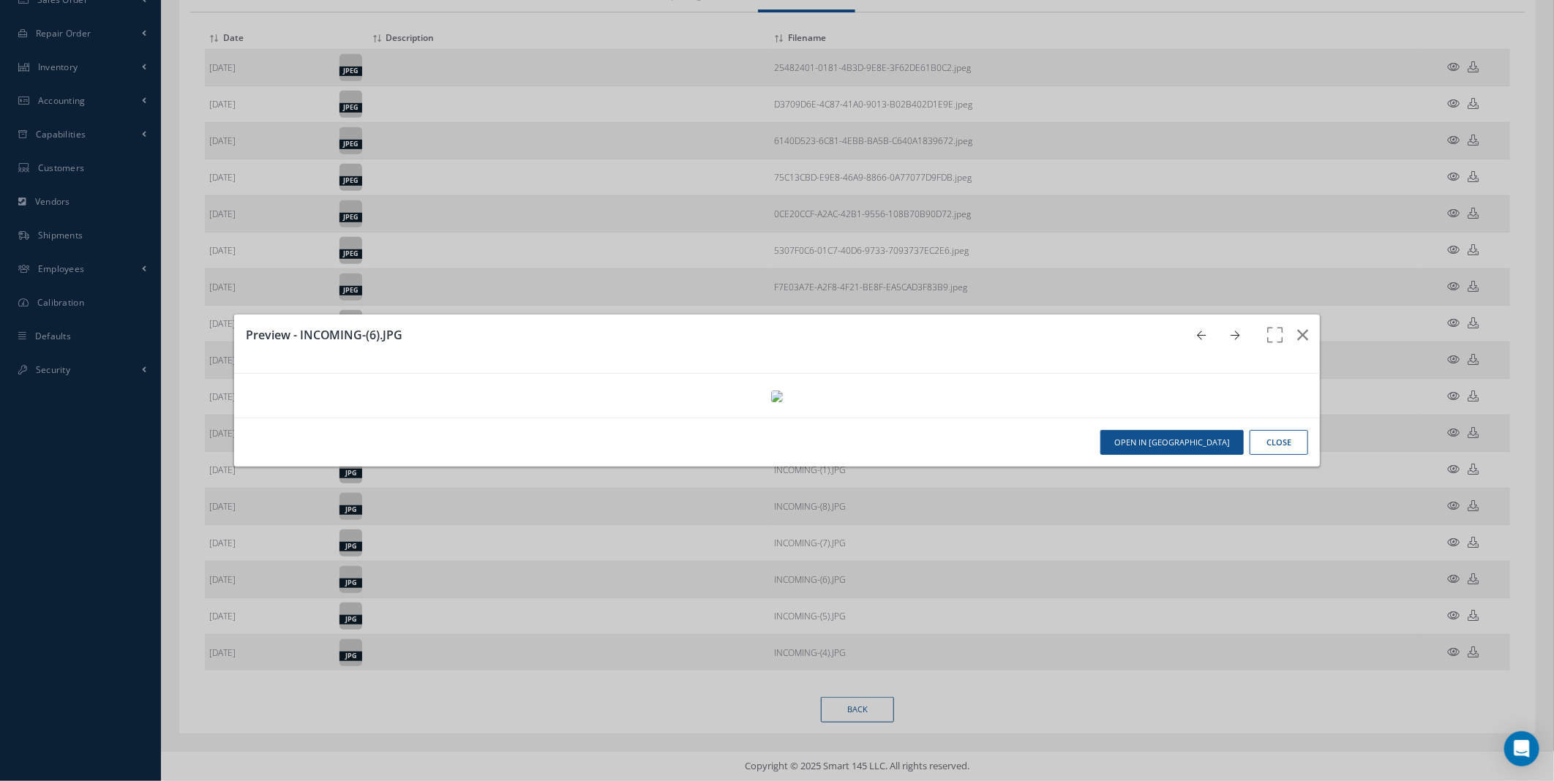
click at [1197, 331] on icon at bounding box center [1201, 336] width 9 height 10
click at [1191, 326] on link at bounding box center [1205, 335] width 28 height 18
click at [1197, 331] on icon at bounding box center [1201, 336] width 9 height 10
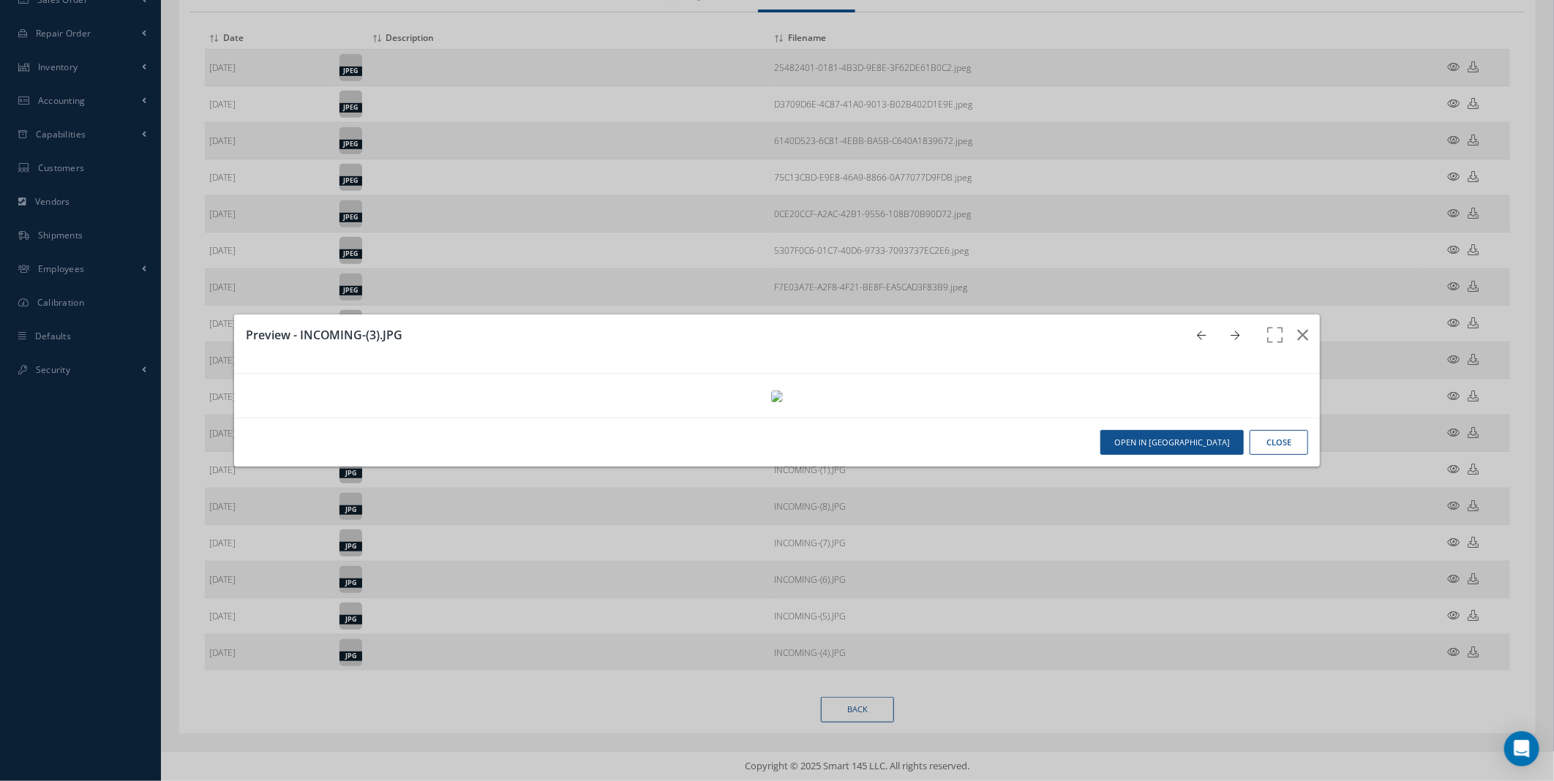
click at [1197, 331] on icon at bounding box center [1201, 336] width 9 height 10
click at [1231, 331] on icon at bounding box center [1235, 336] width 9 height 10
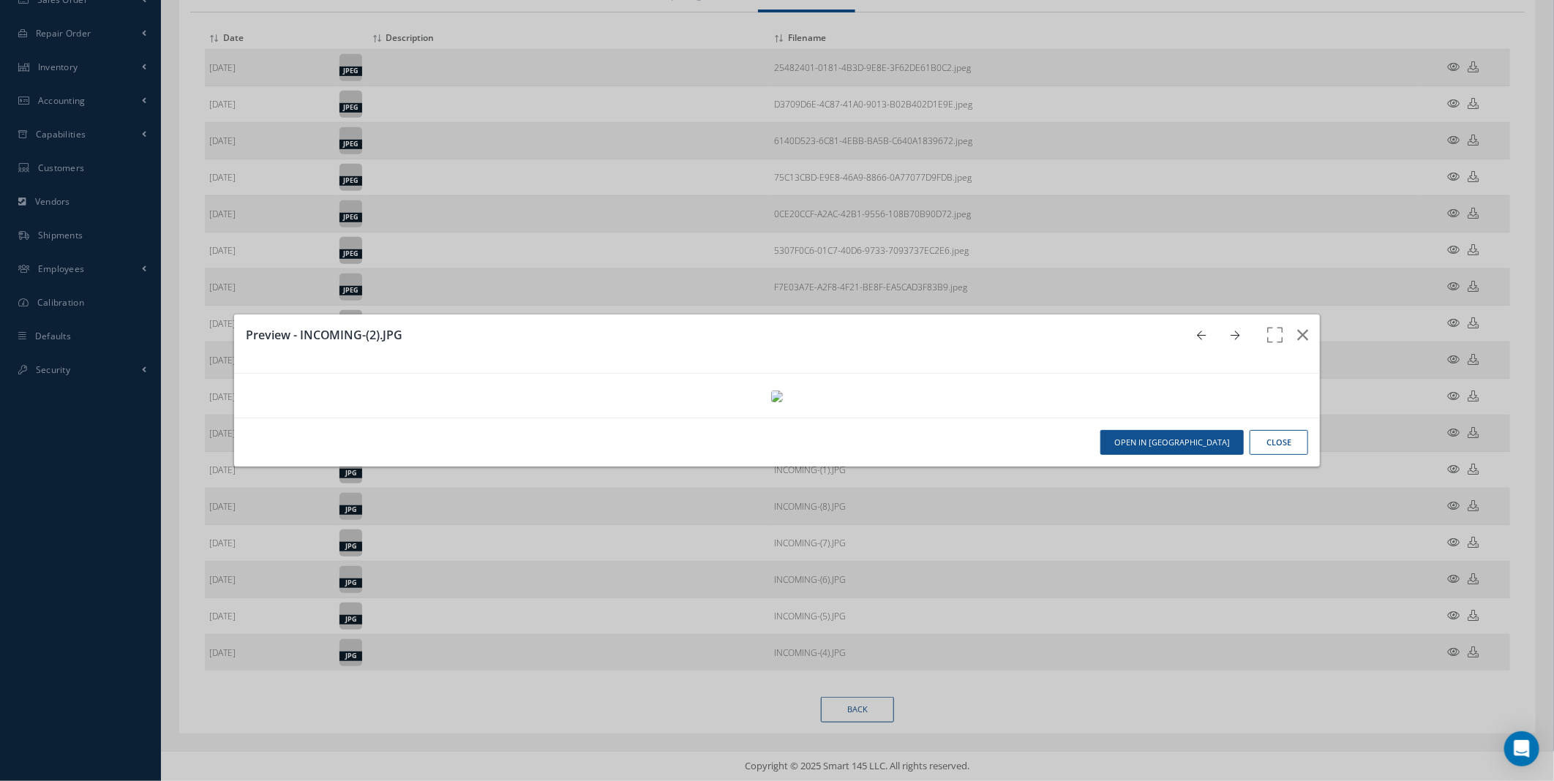
click at [1199, 326] on link at bounding box center [1205, 335] width 28 height 18
click at [1197, 326] on link at bounding box center [1205, 335] width 28 height 18
click at [1191, 326] on link at bounding box center [1205, 335] width 28 height 18
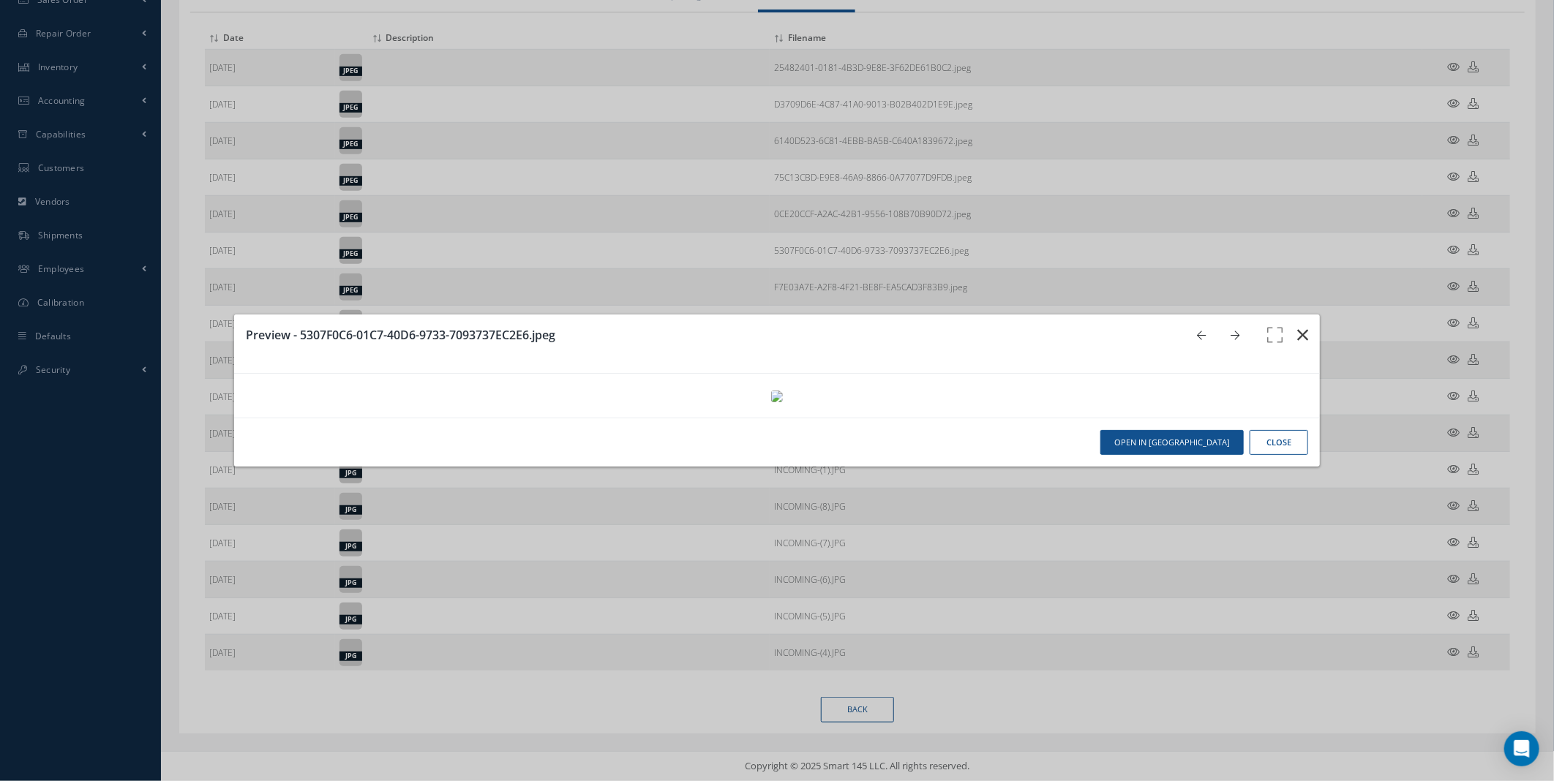
click at [1297, 326] on icon "button" at bounding box center [1302, 335] width 11 height 18
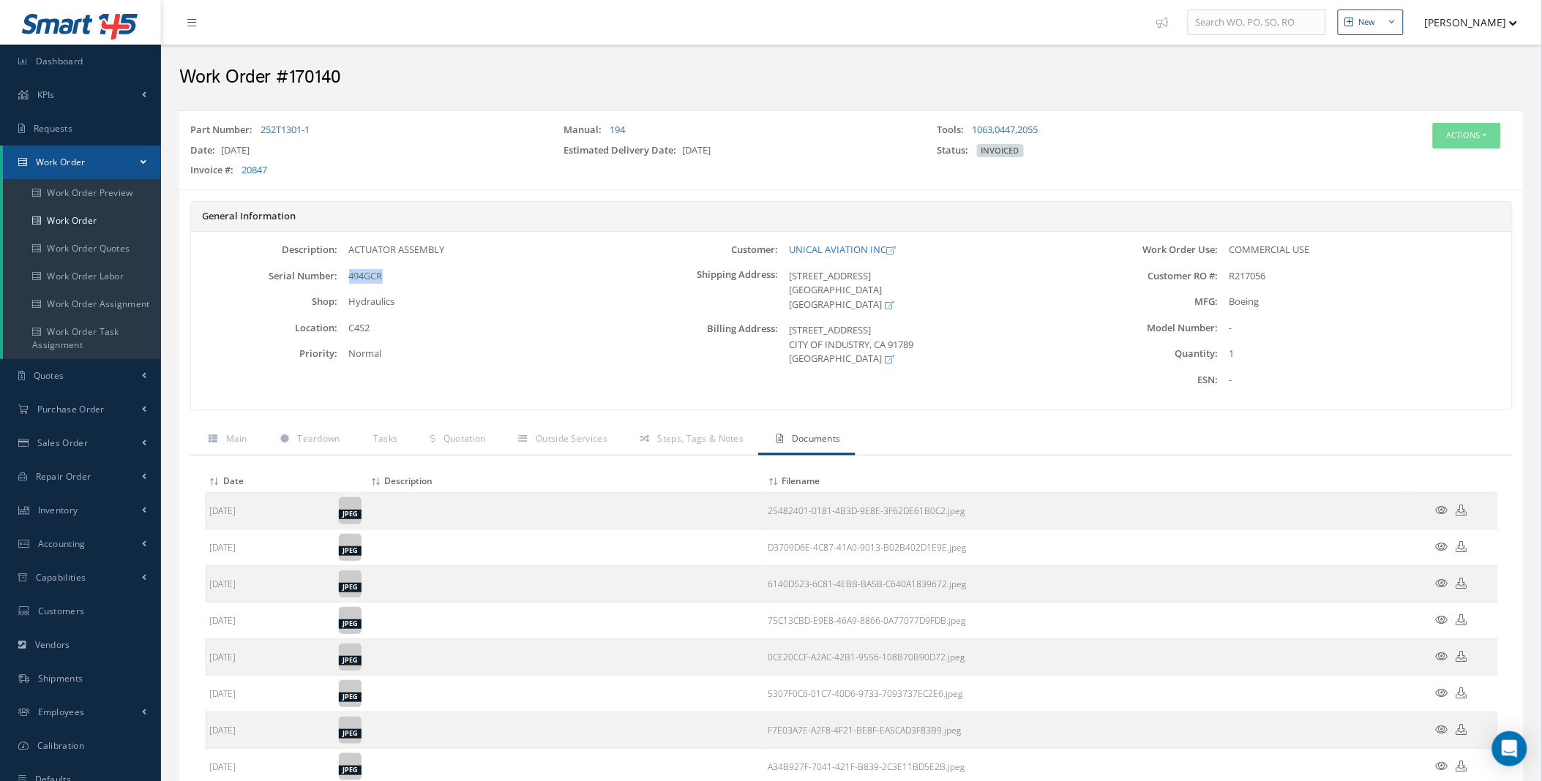
click at [171, 394] on div "Part Number: 252T1301-1 Manual: 194 Tools: 1063, 0447, 2055 Date: 07/14/2022 Es…" at bounding box center [851, 652] width 1366 height 1085
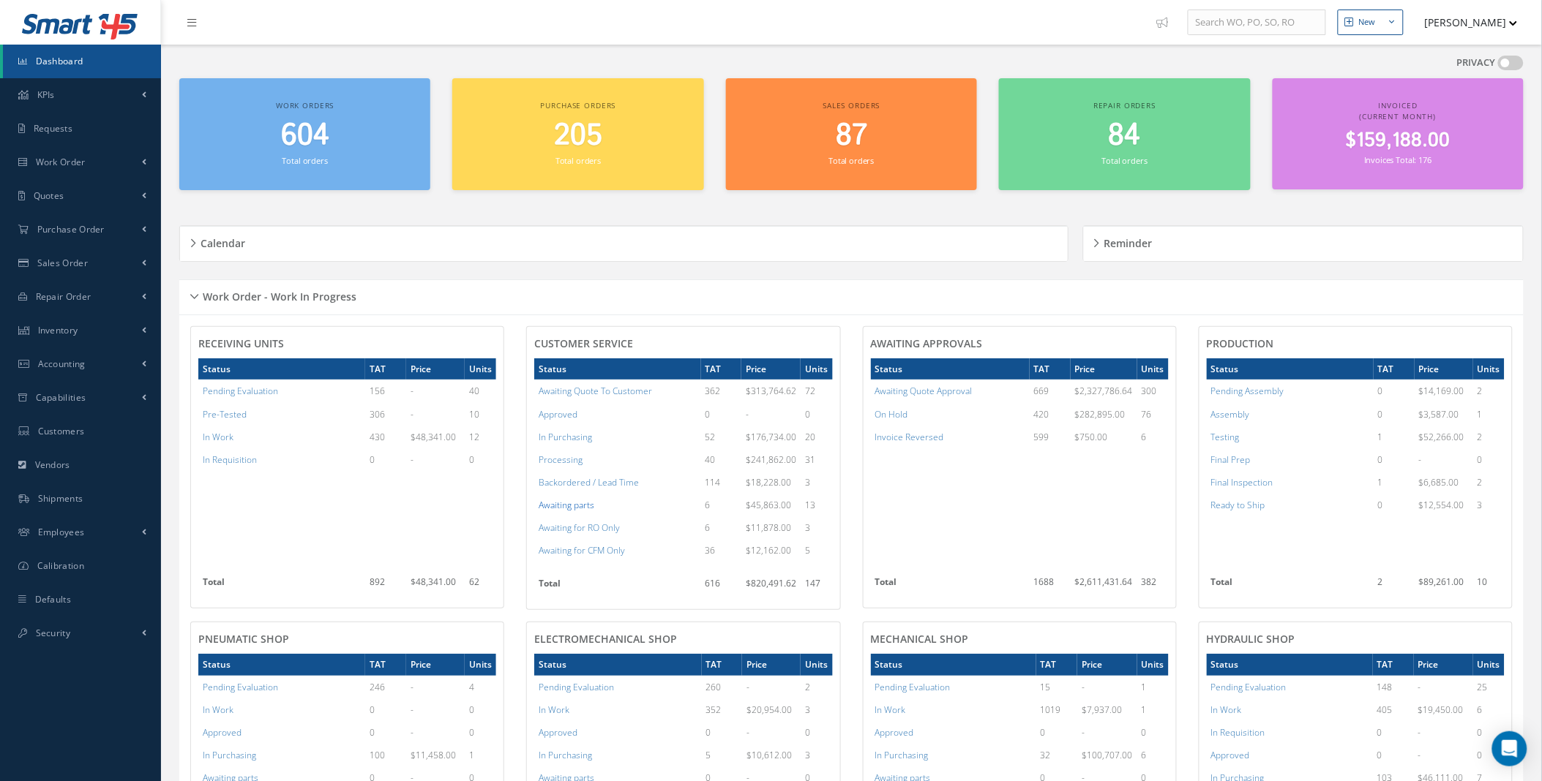
click at [557, 507] on a=8&excludeInternalCustomer=true&excludeInvoicedOrClosed=true&&filtersHidded"] "Awaiting parts" at bounding box center [567, 505] width 56 height 12
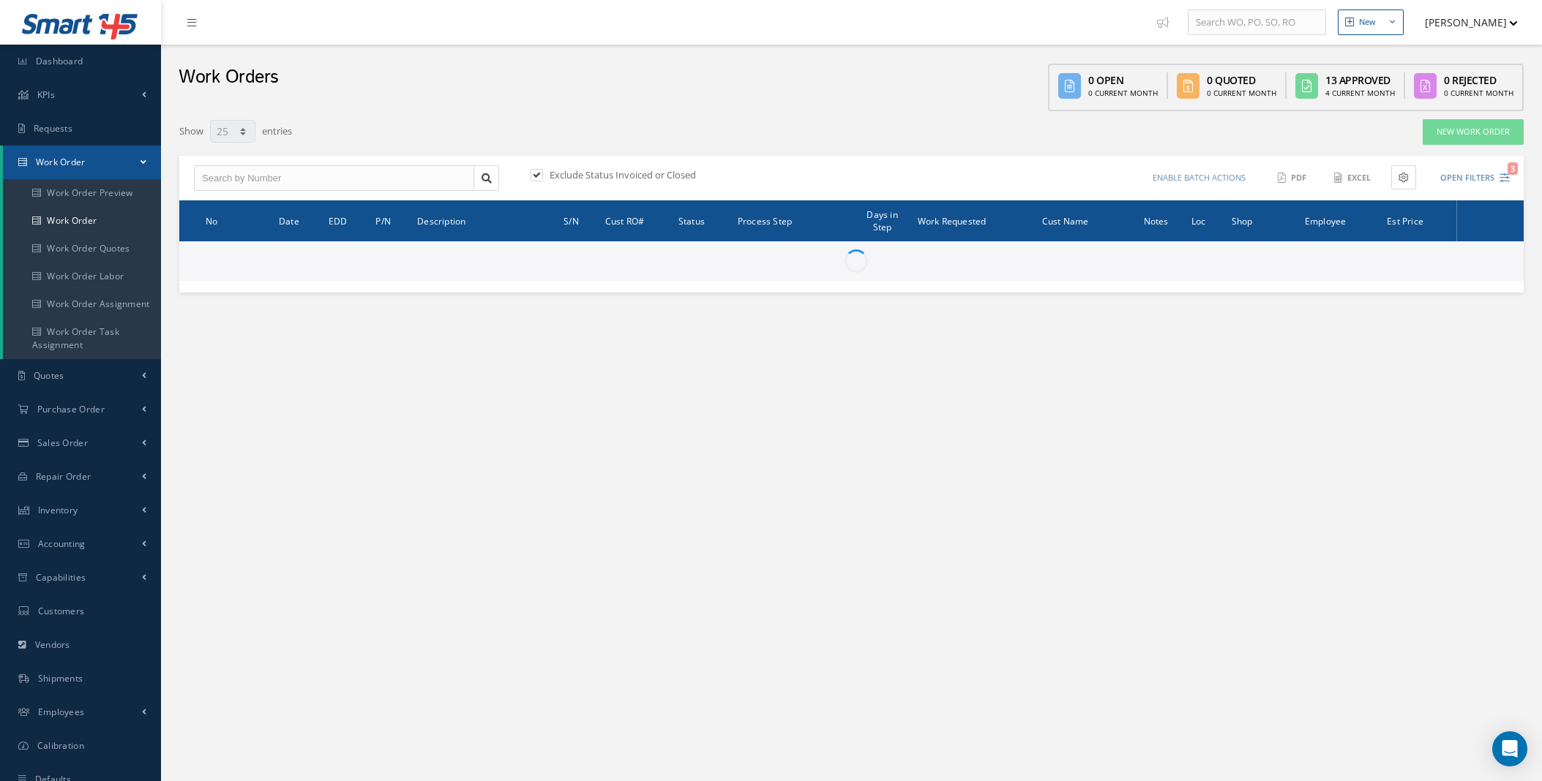
select select "25"
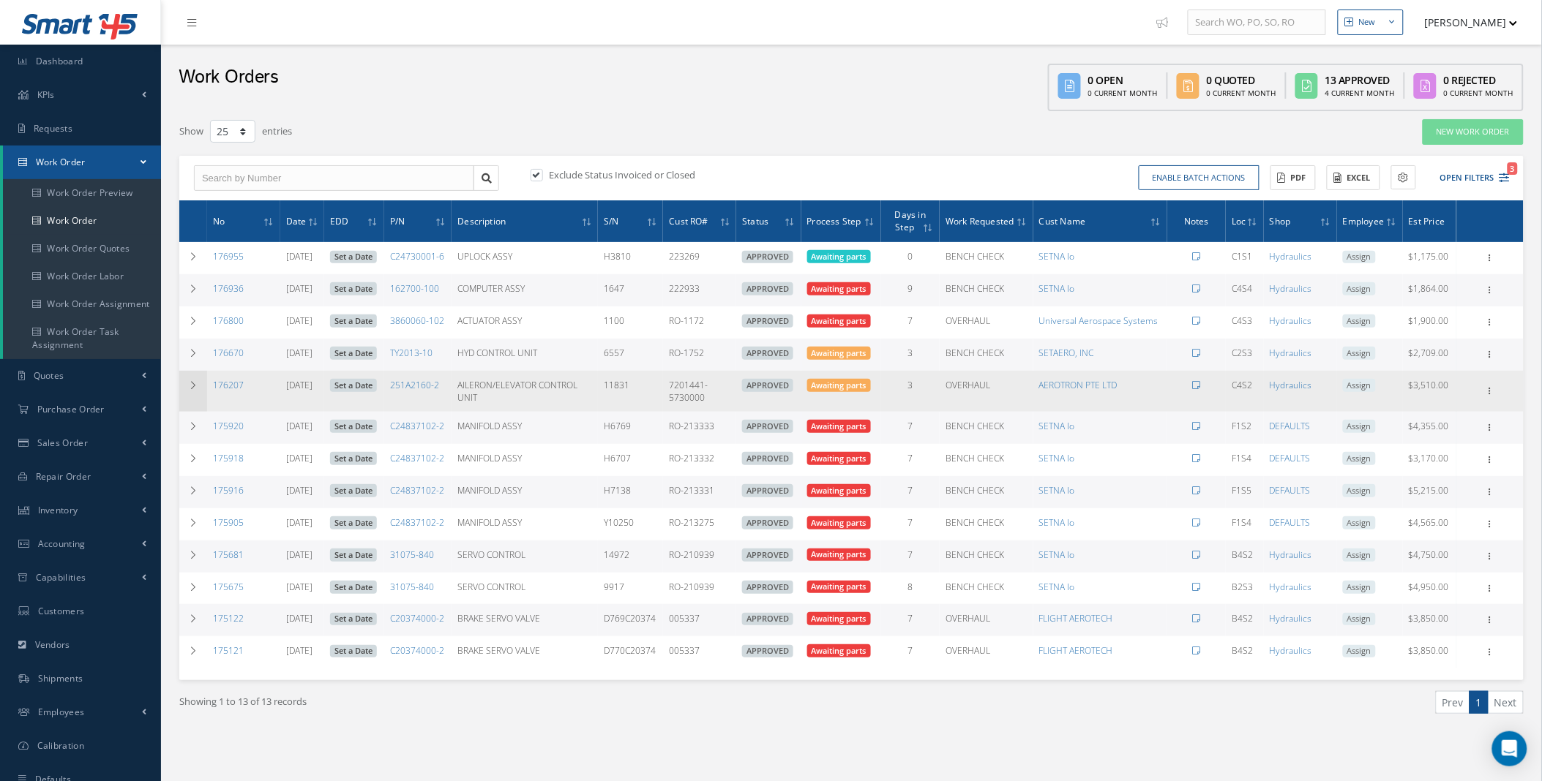
click at [185, 391] on td at bounding box center [193, 391] width 28 height 41
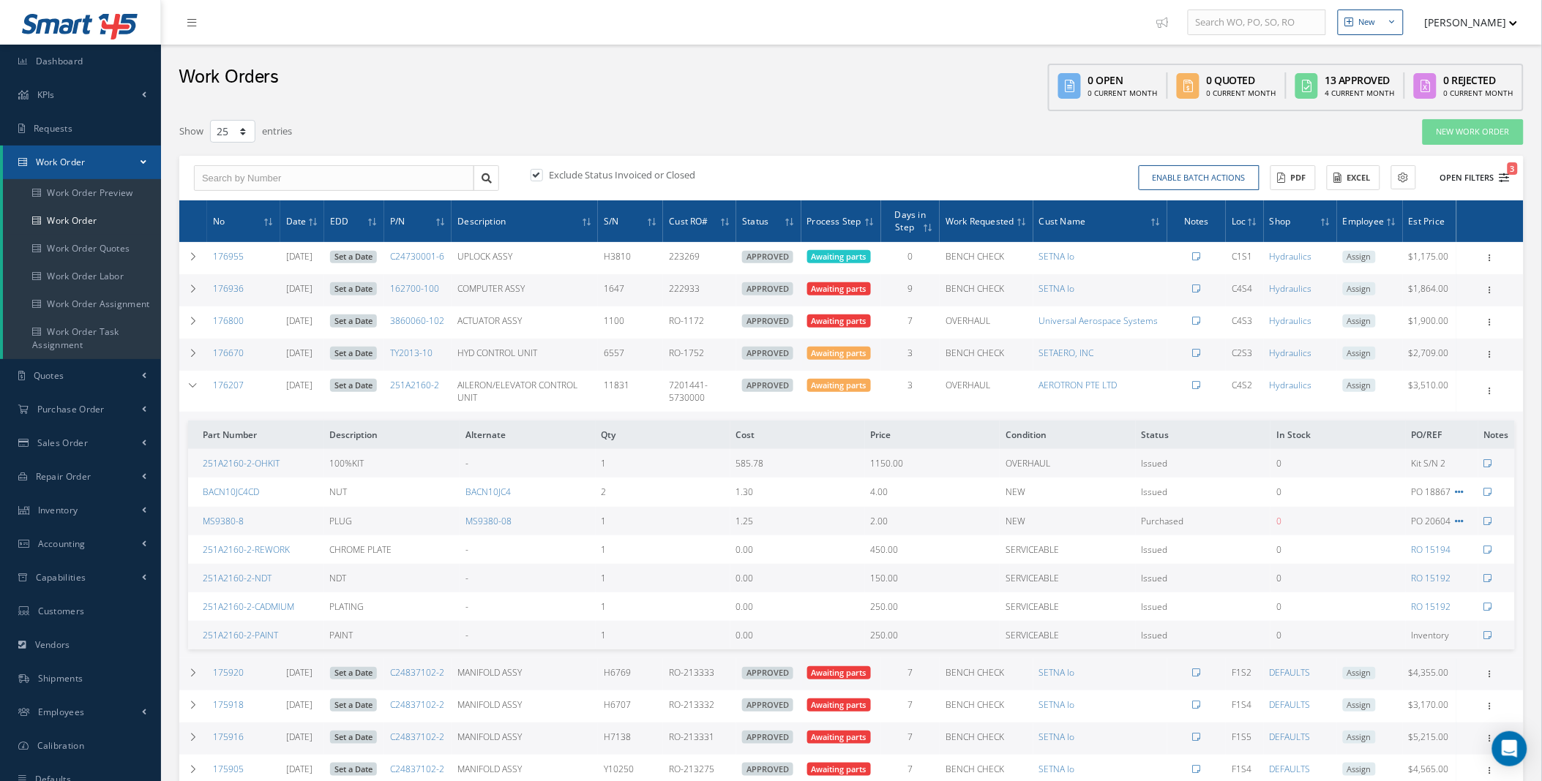
click at [1488, 178] on button "Open Filters 3" at bounding box center [1468, 178] width 83 height 24
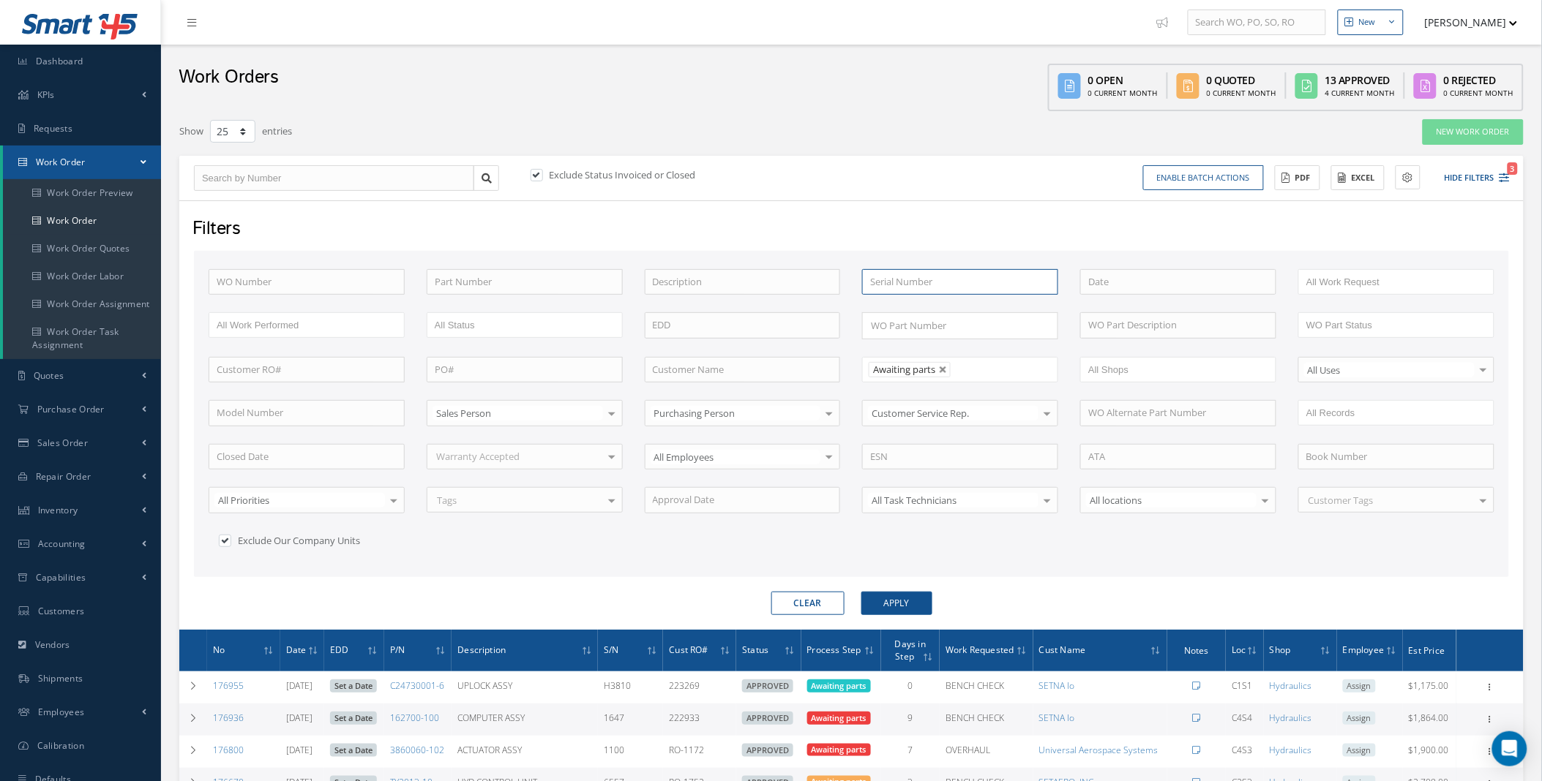
click at [955, 293] on input "text" at bounding box center [960, 282] width 196 height 26
paste input "494GCR"
type input "494GCR"
click at [861, 592] on button "Apply" at bounding box center [896, 603] width 71 height 23
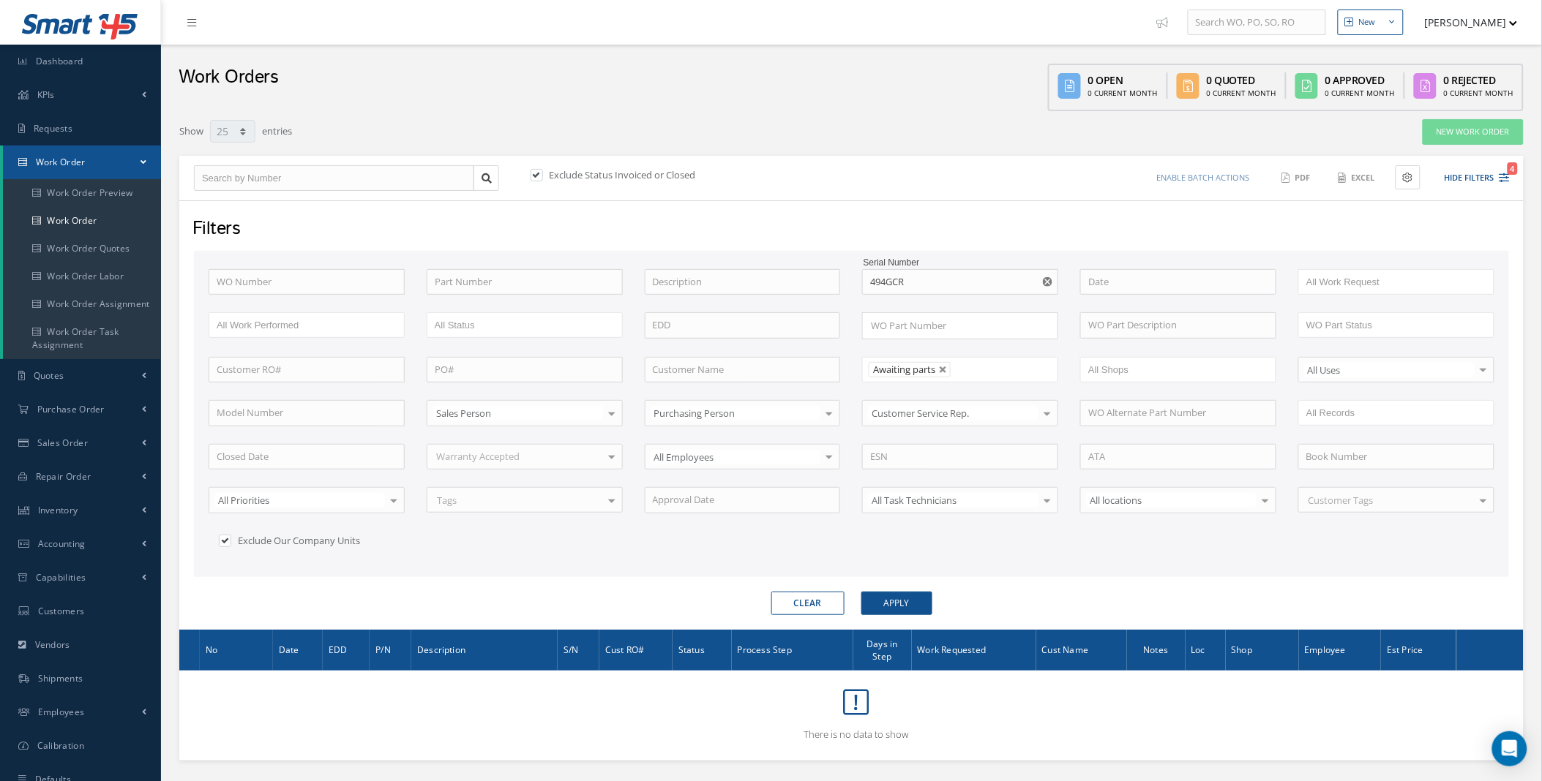
click at [542, 176] on label at bounding box center [544, 174] width 4 height 13
click at [536, 176] on input "checkbox" at bounding box center [535, 176] width 10 height 10
checkbox input "false"
click at [1045, 279] on icon "Reset" at bounding box center [1048, 282] width 10 height 10
click at [433, 286] on input "text" at bounding box center [525, 282] width 196 height 26
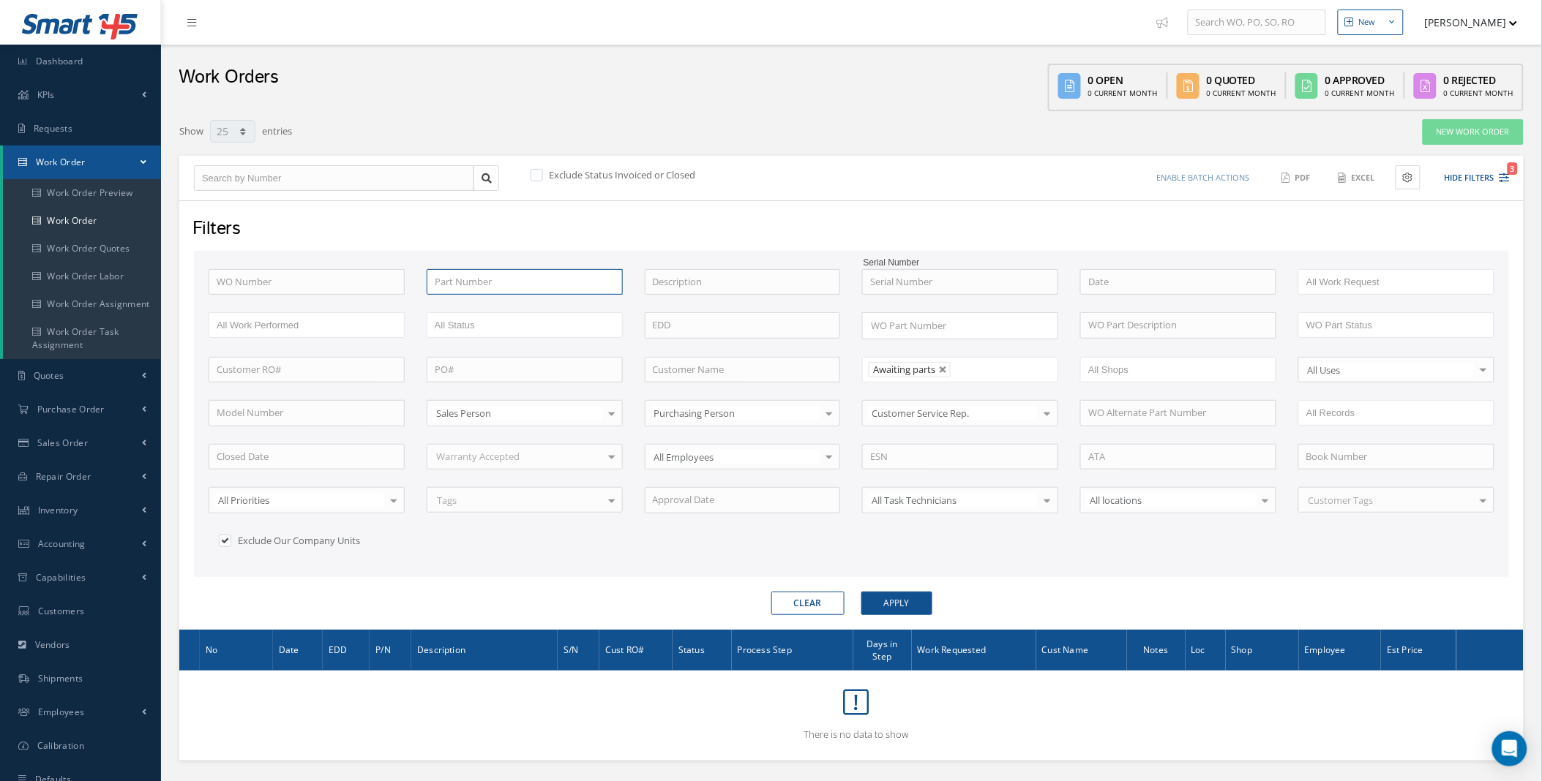
paste input "85527021"
type input "85527021"
click at [861, 592] on button "Apply" at bounding box center [896, 603] width 71 height 23
click at [912, 604] on button "Apply" at bounding box center [896, 603] width 71 height 23
click at [613, 284] on use "Reset" at bounding box center [612, 282] width 10 height 10
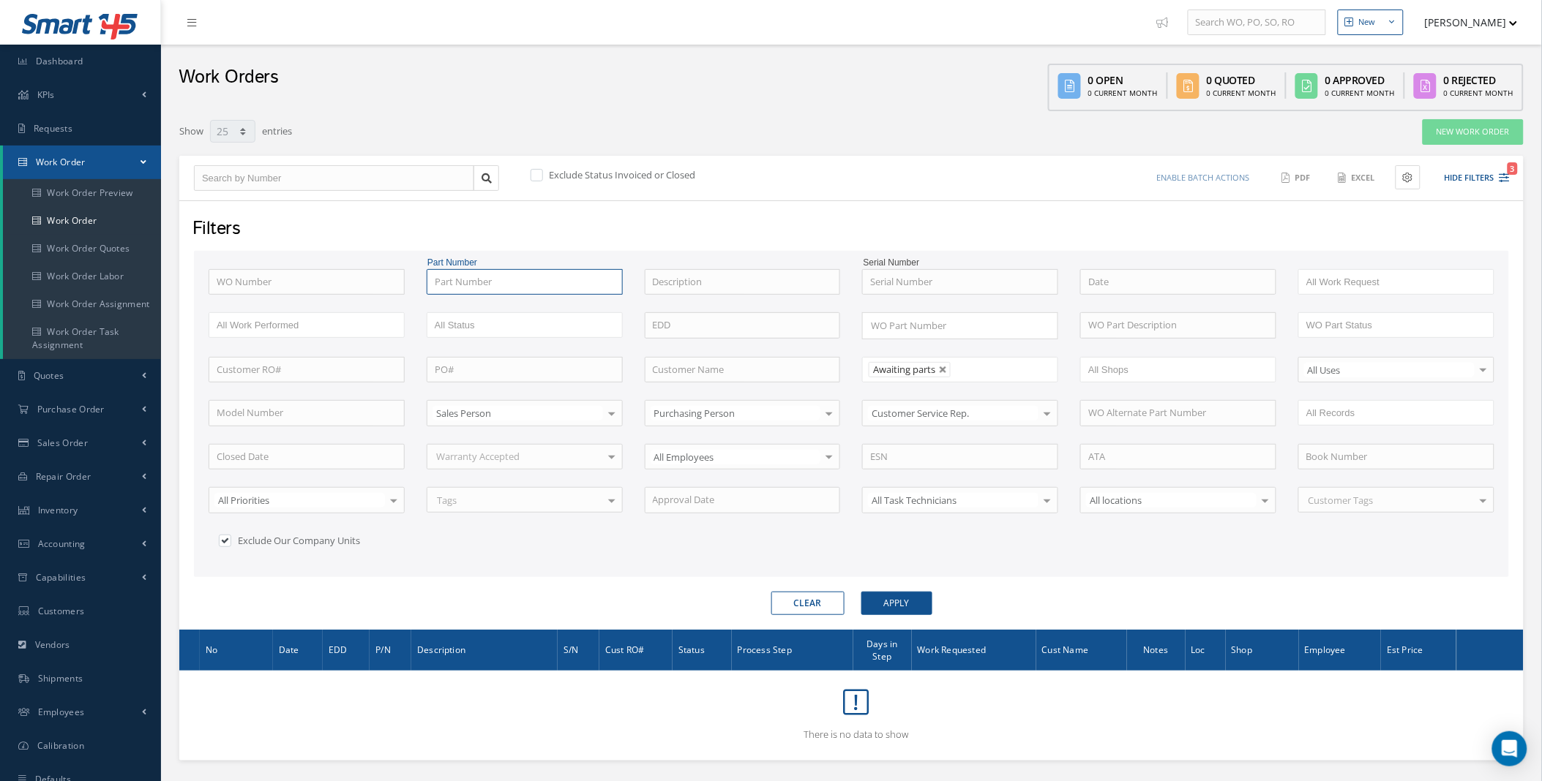
click at [501, 278] on input "text" at bounding box center [525, 282] width 196 height 26
type input "252T13"
click at [947, 369] on link at bounding box center [943, 370] width 9 height 9
type input "All Proccess Step"
type input "252T13"
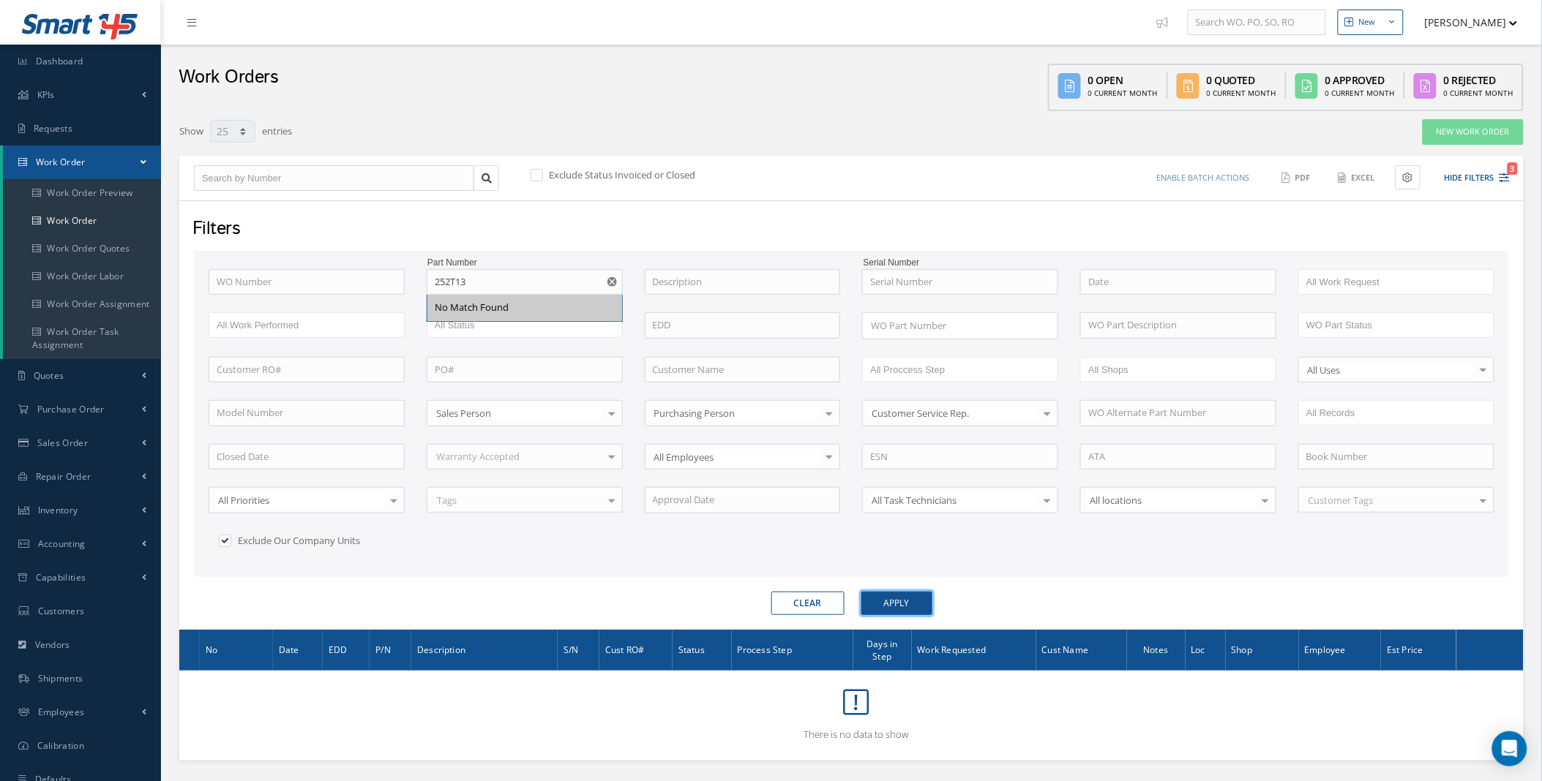
click at [907, 605] on button "Apply" at bounding box center [896, 603] width 71 height 23
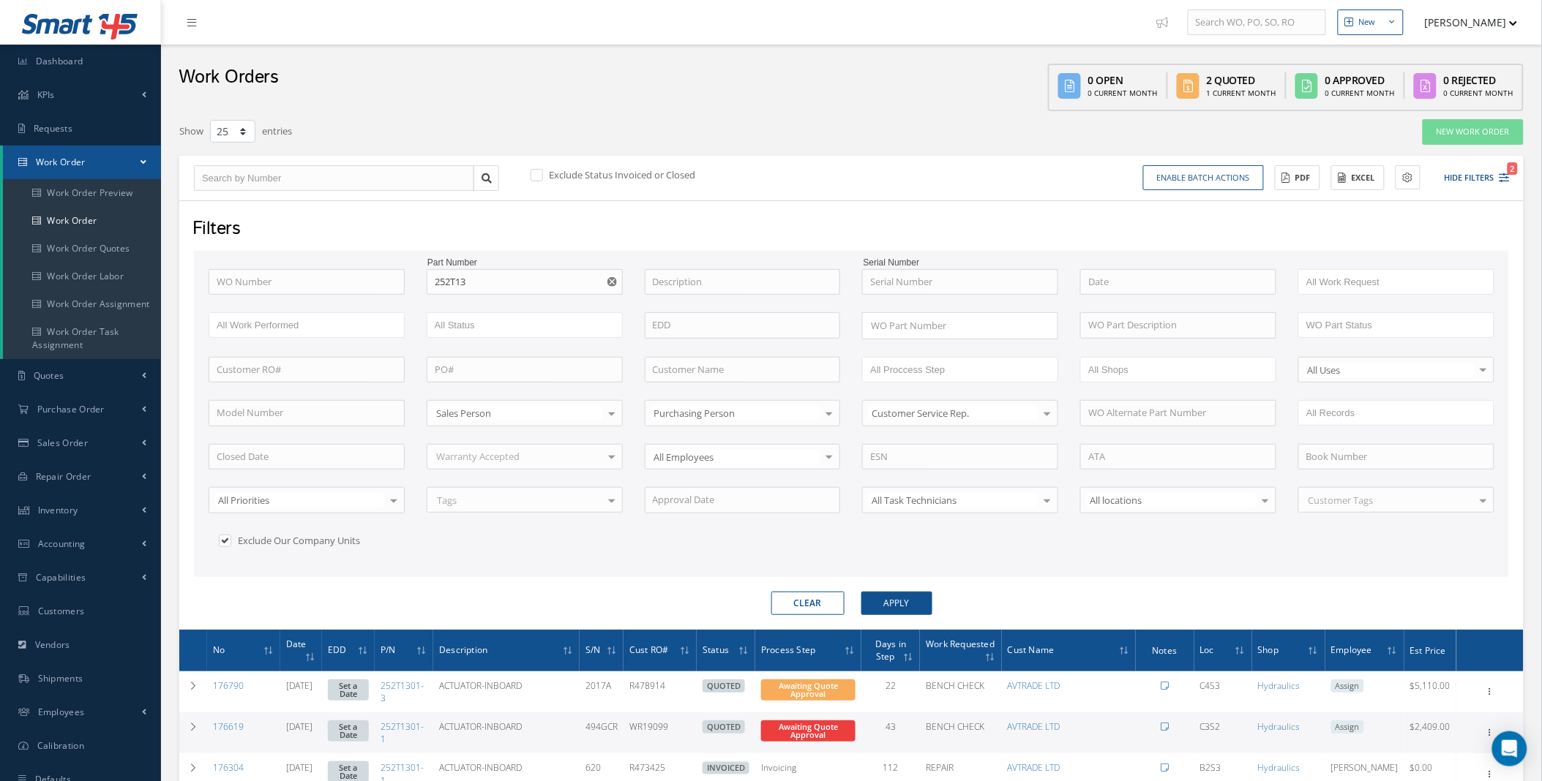
click at [228, 728] on link "176619" at bounding box center [228, 727] width 31 height 12
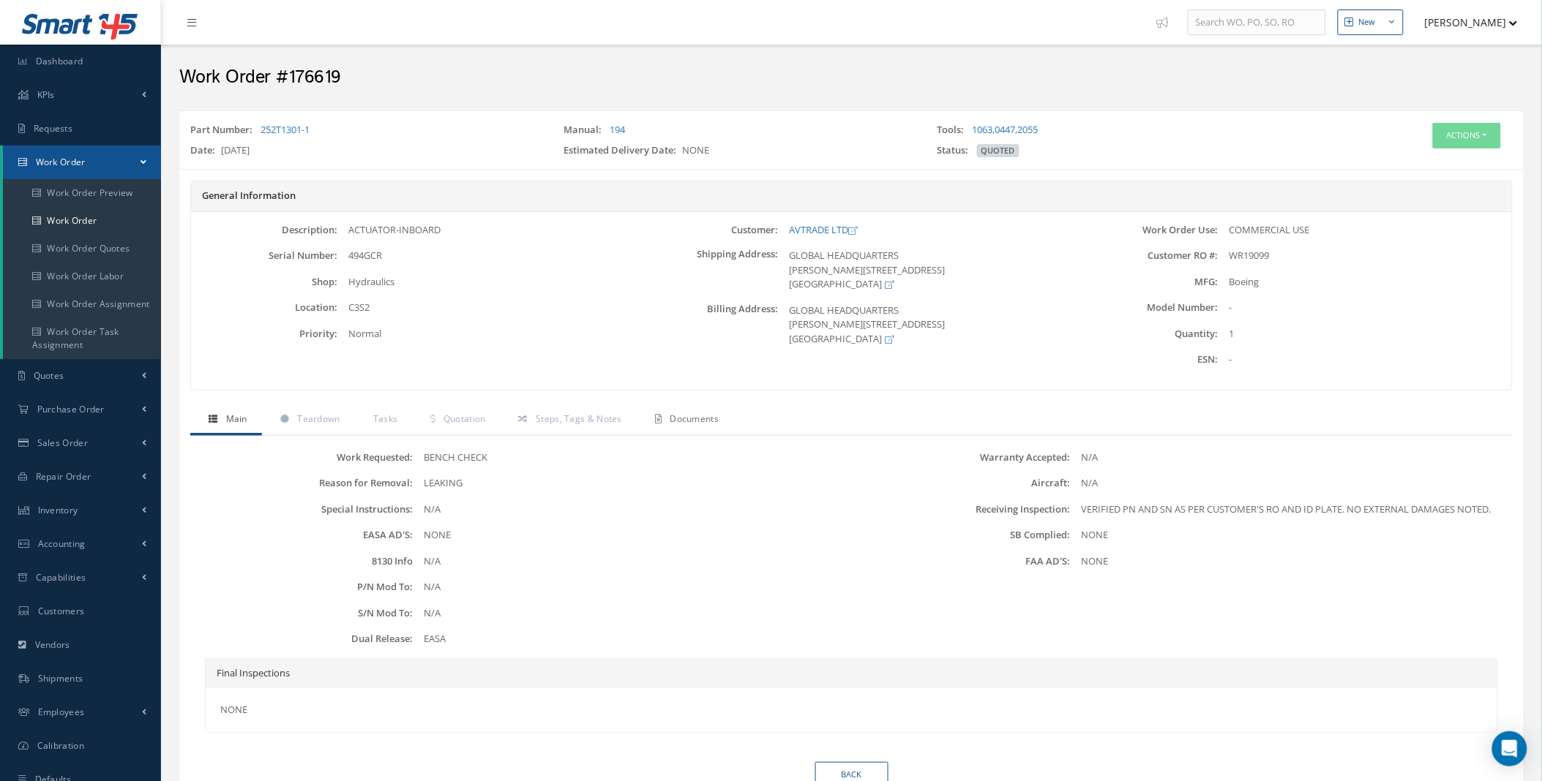
click at [688, 420] on span "Documents" at bounding box center [694, 419] width 49 height 12
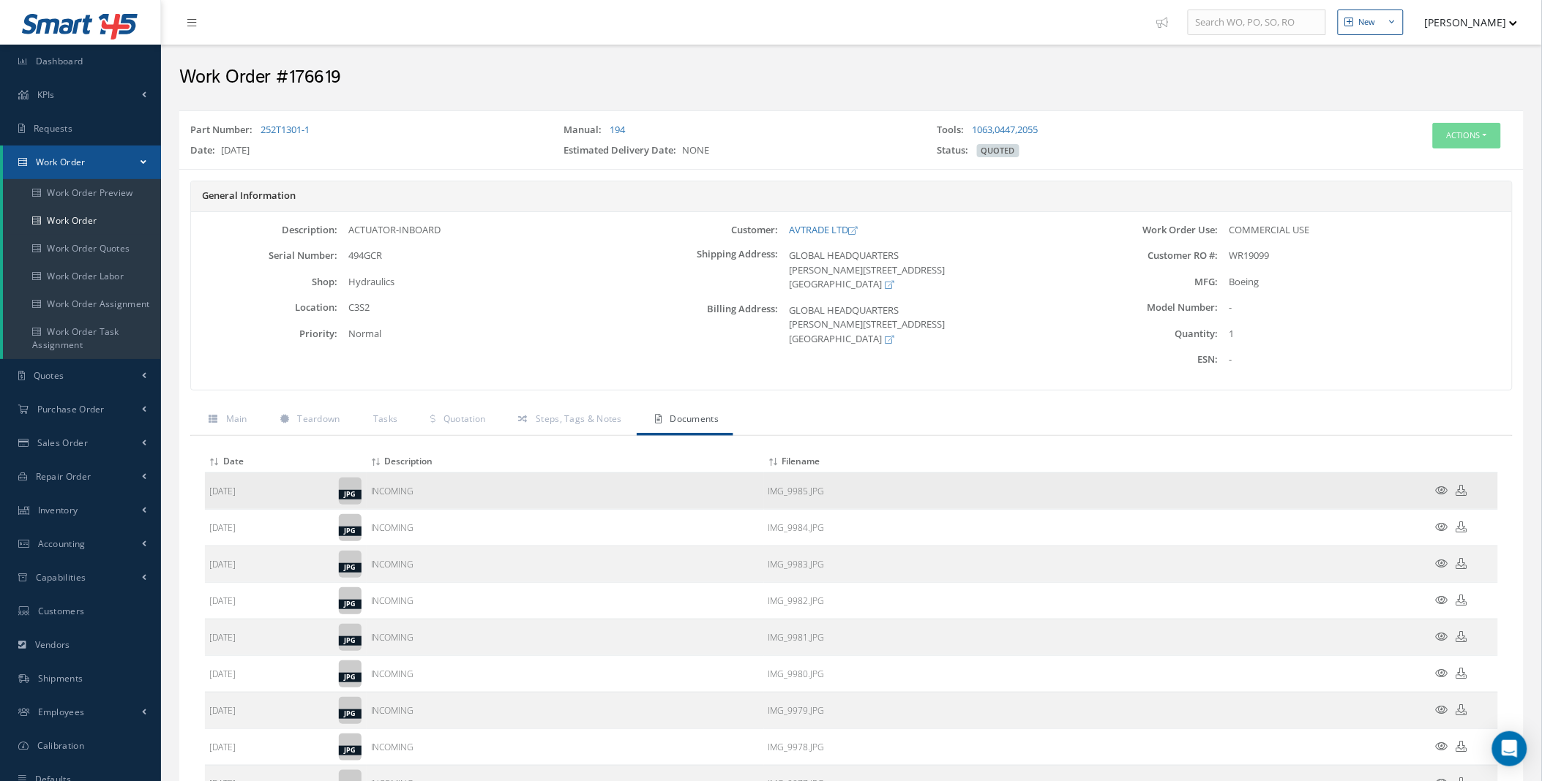
click at [1446, 492] on icon at bounding box center [1442, 490] width 12 height 11
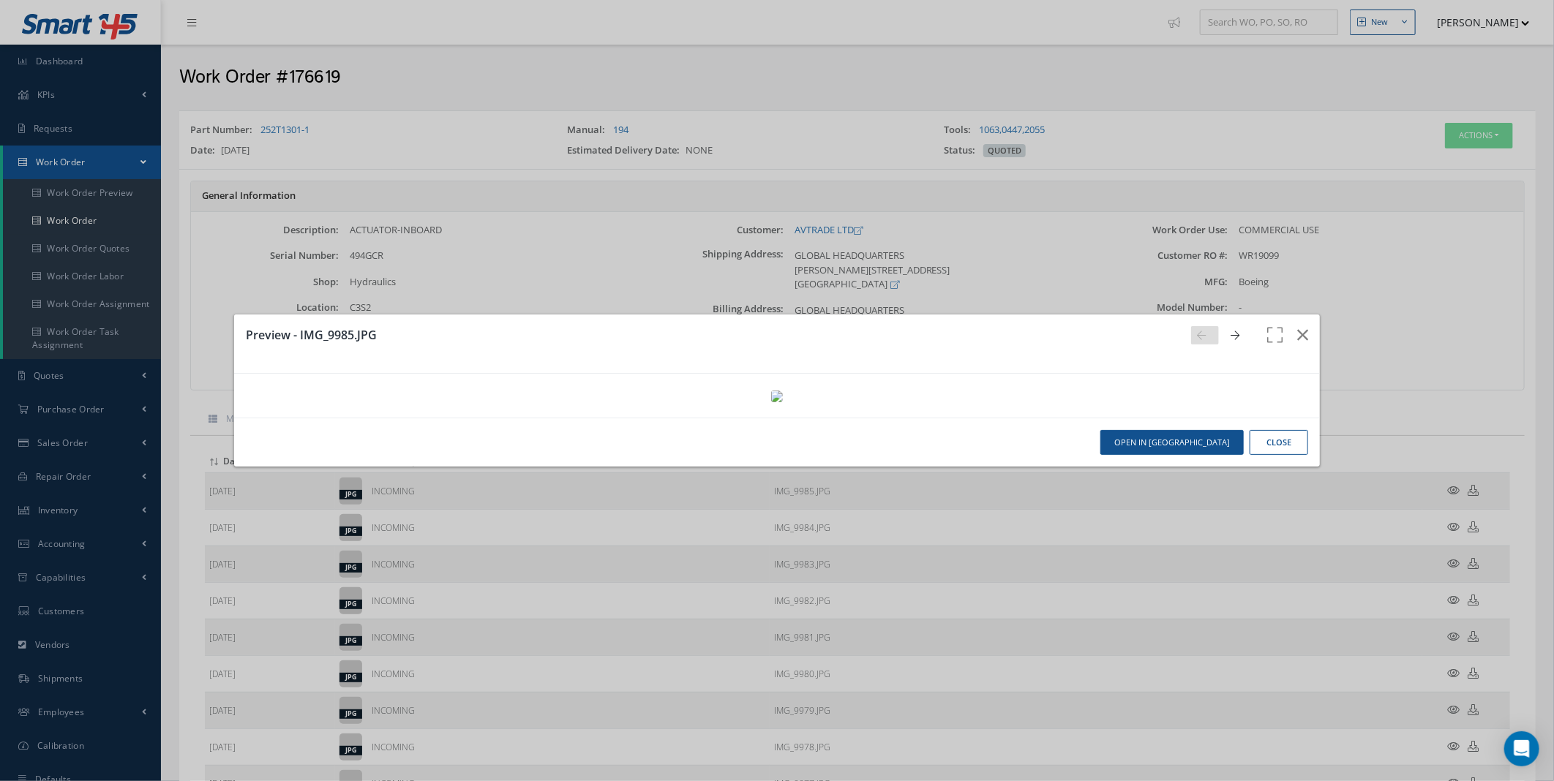
click at [1231, 331] on icon at bounding box center [1235, 336] width 9 height 10
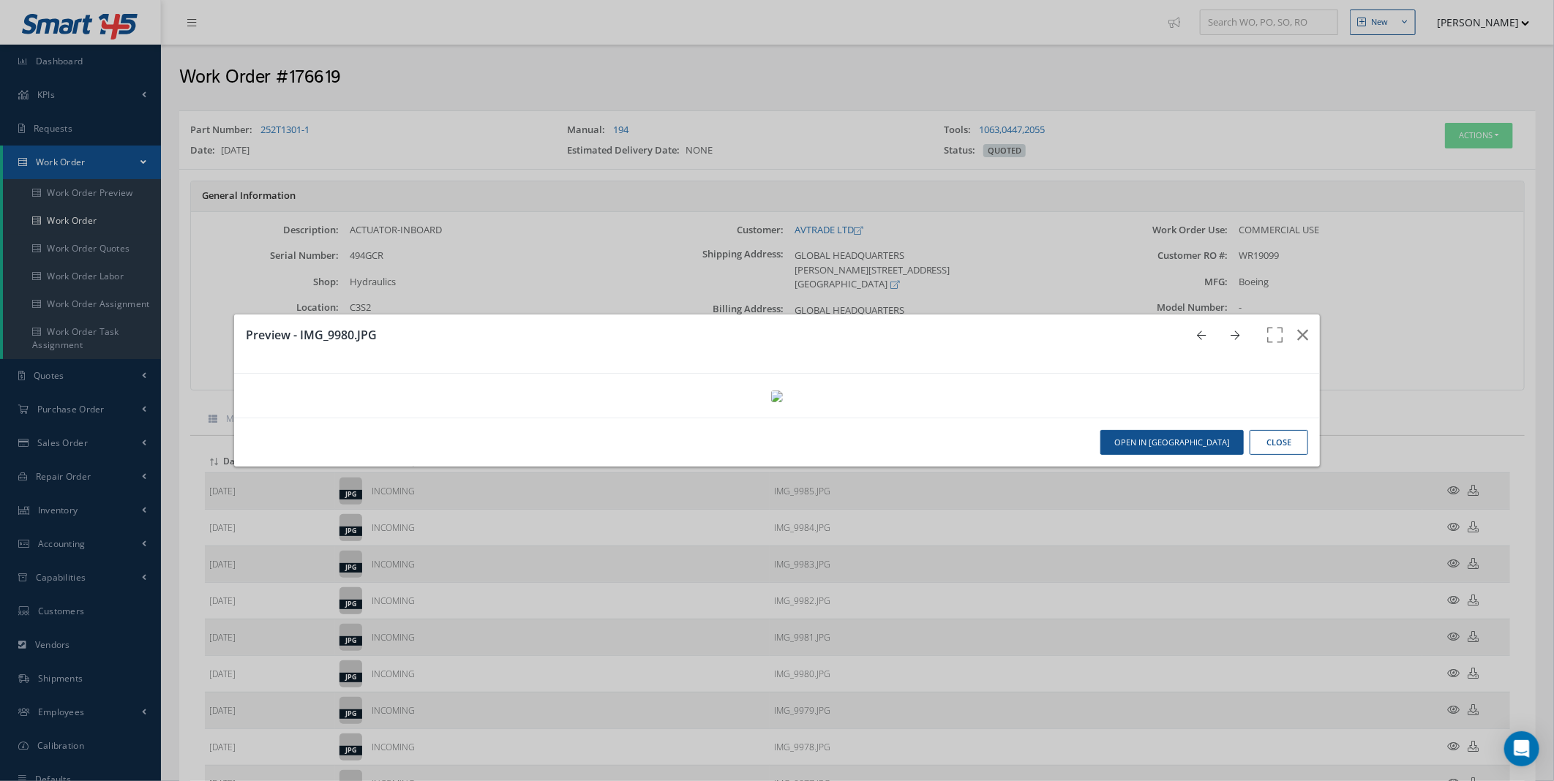
click at [1231, 331] on icon at bounding box center [1235, 336] width 9 height 10
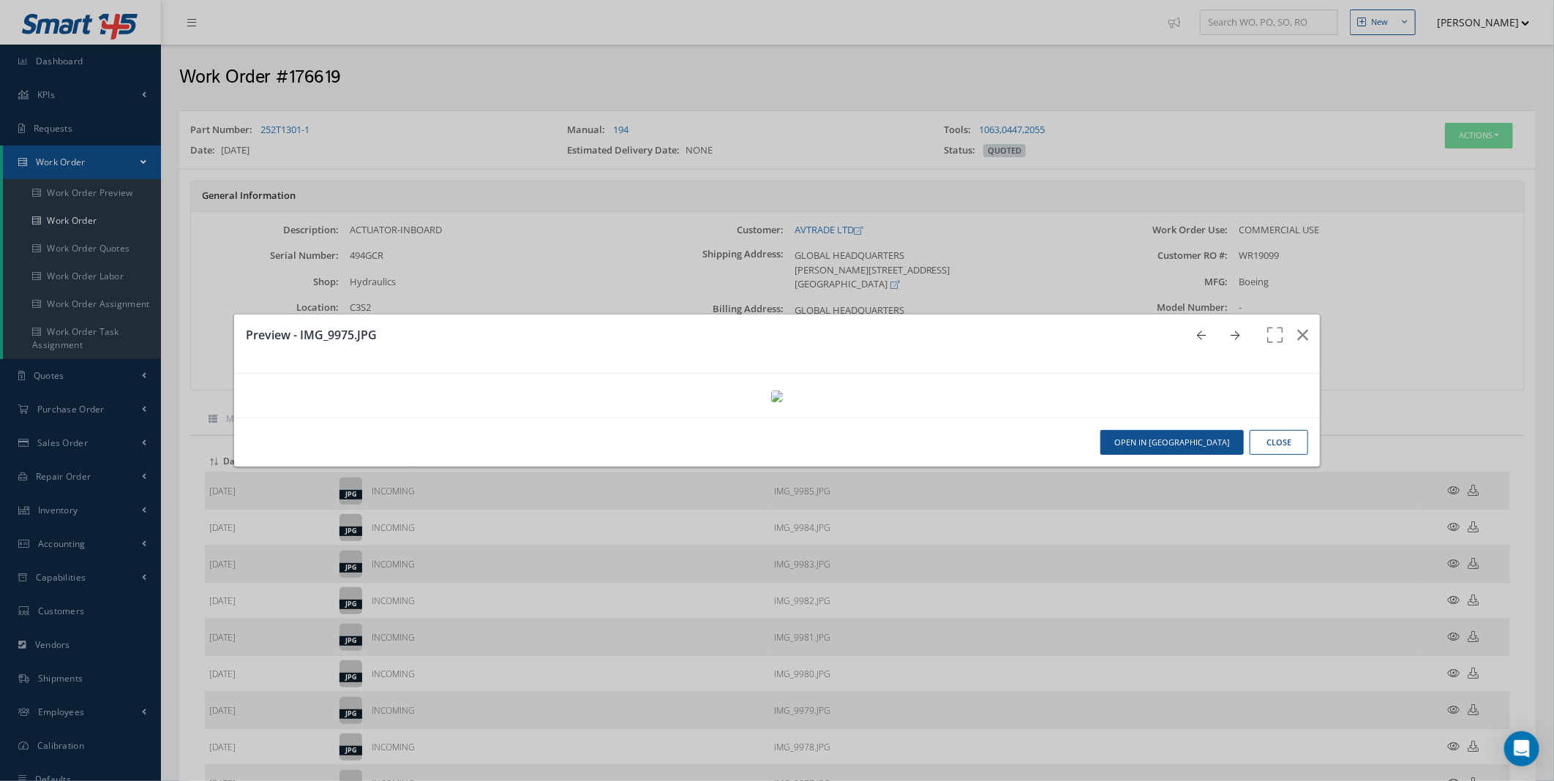
click at [1231, 331] on icon at bounding box center [1235, 336] width 9 height 10
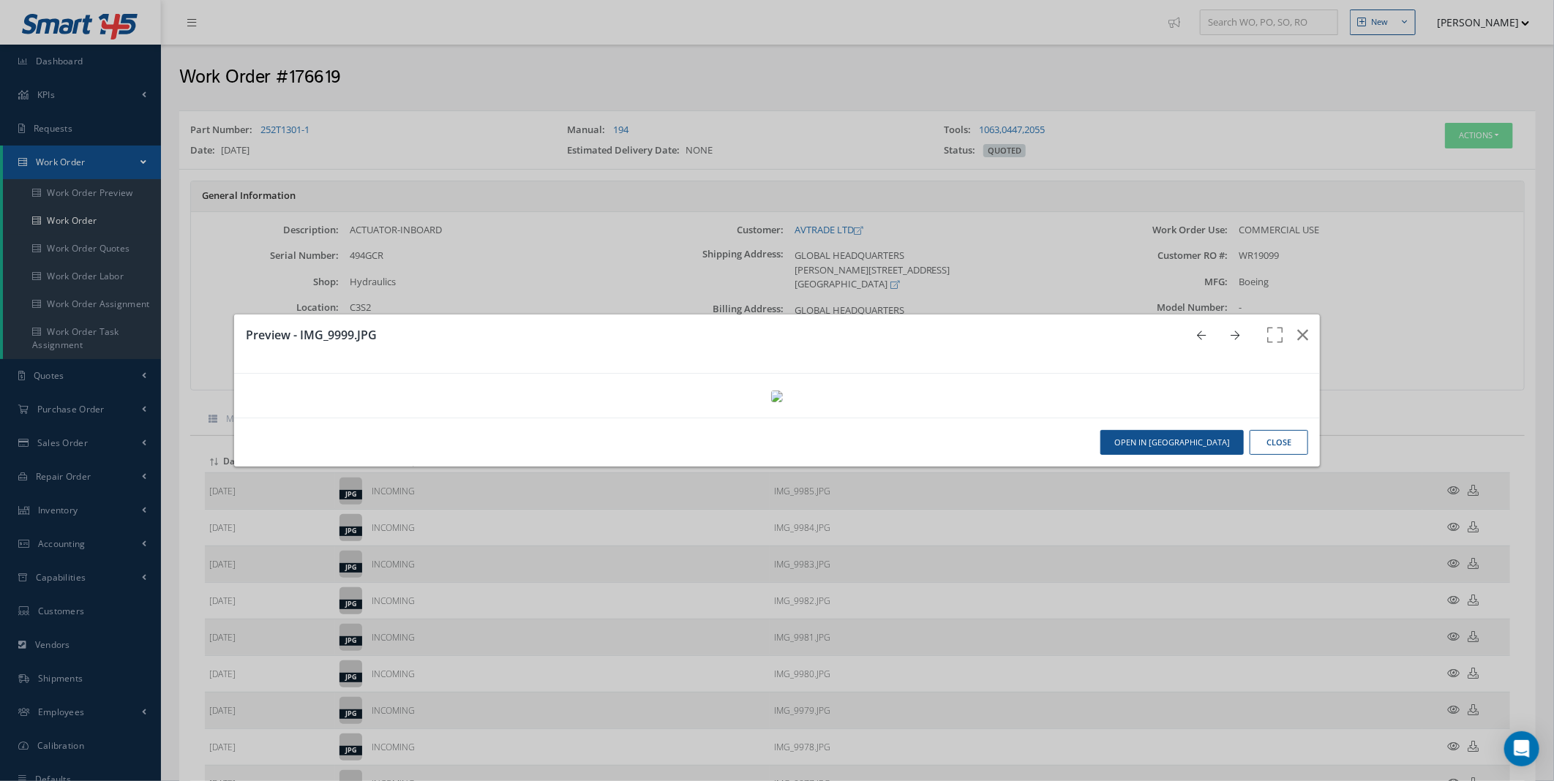
click at [1231, 331] on icon at bounding box center [1235, 336] width 9 height 10
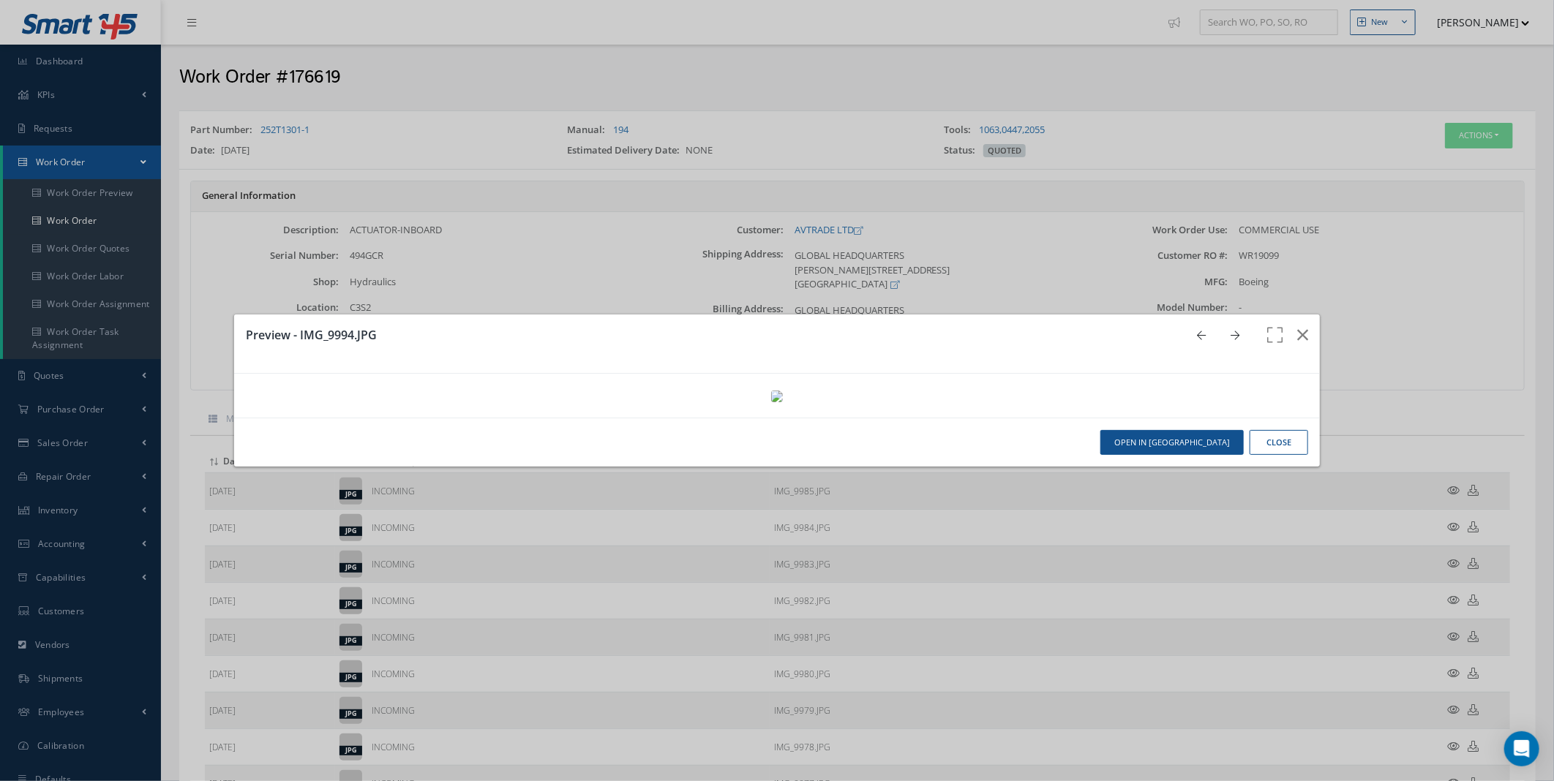
click at [1231, 331] on icon at bounding box center [1235, 336] width 9 height 10
click at [1297, 326] on icon "button" at bounding box center [1302, 335] width 11 height 18
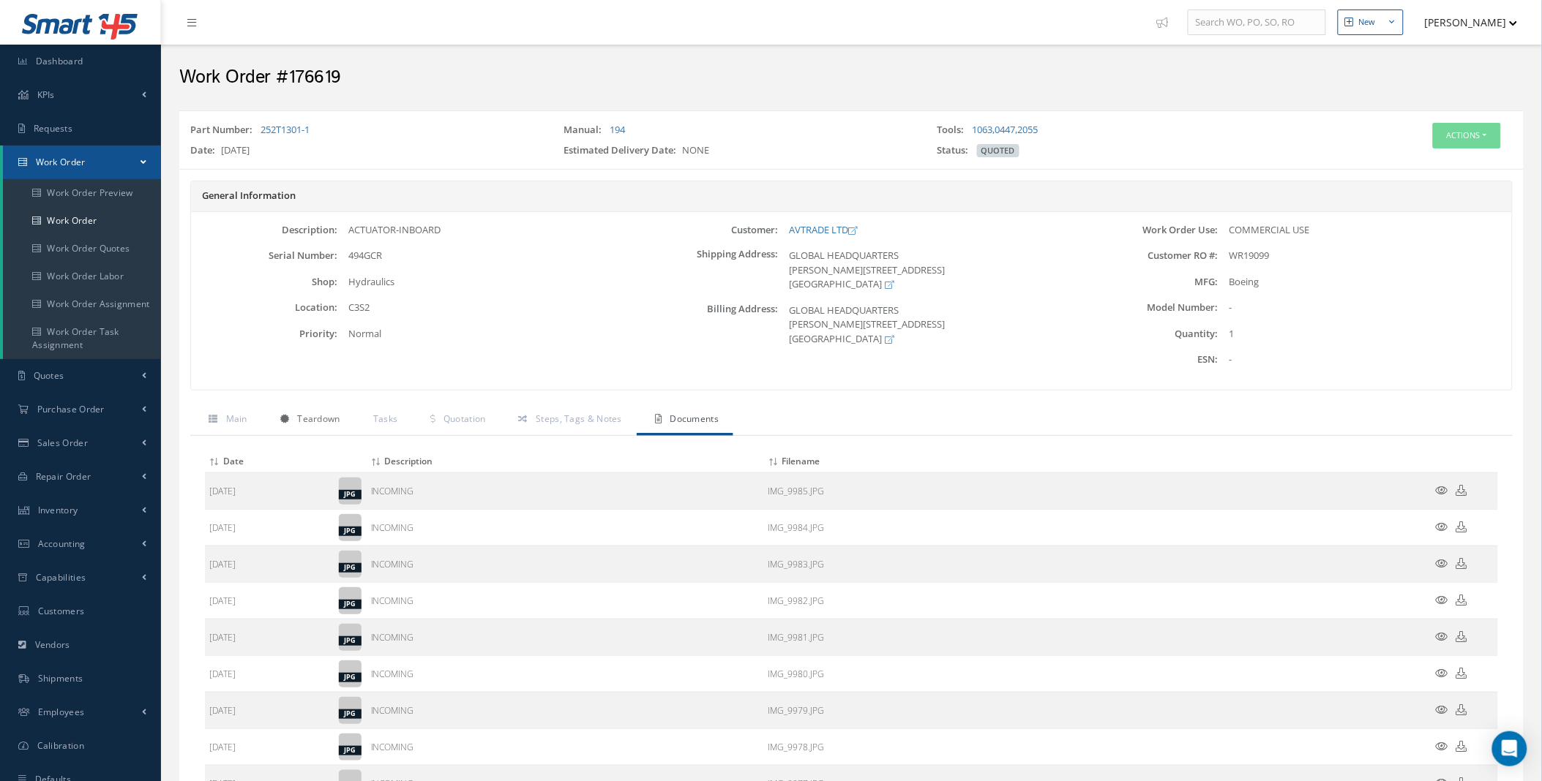
click at [320, 419] on span "Teardown" at bounding box center [318, 419] width 42 height 12
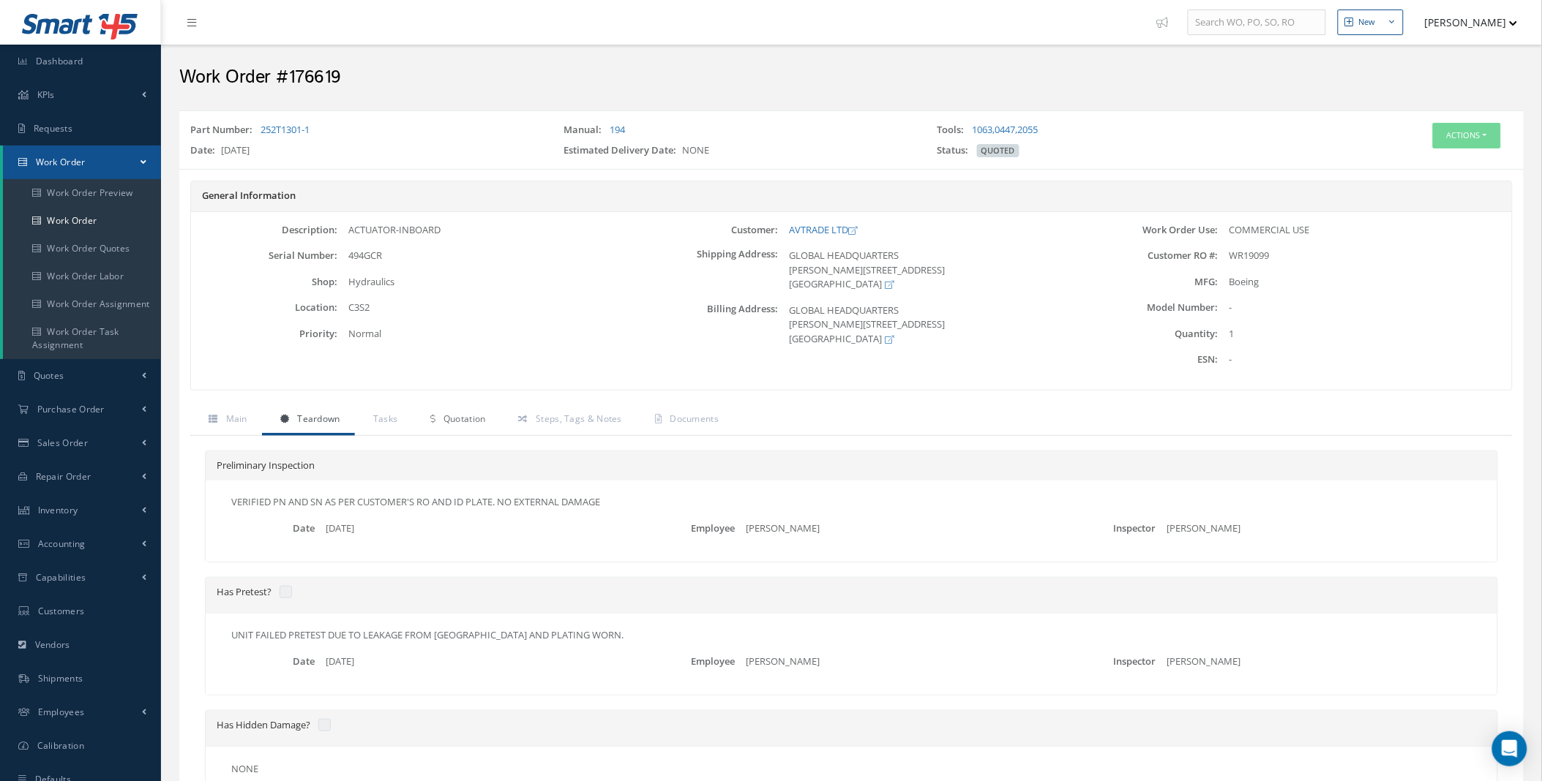
click at [462, 426] on link "Quotation" at bounding box center [456, 420] width 88 height 31
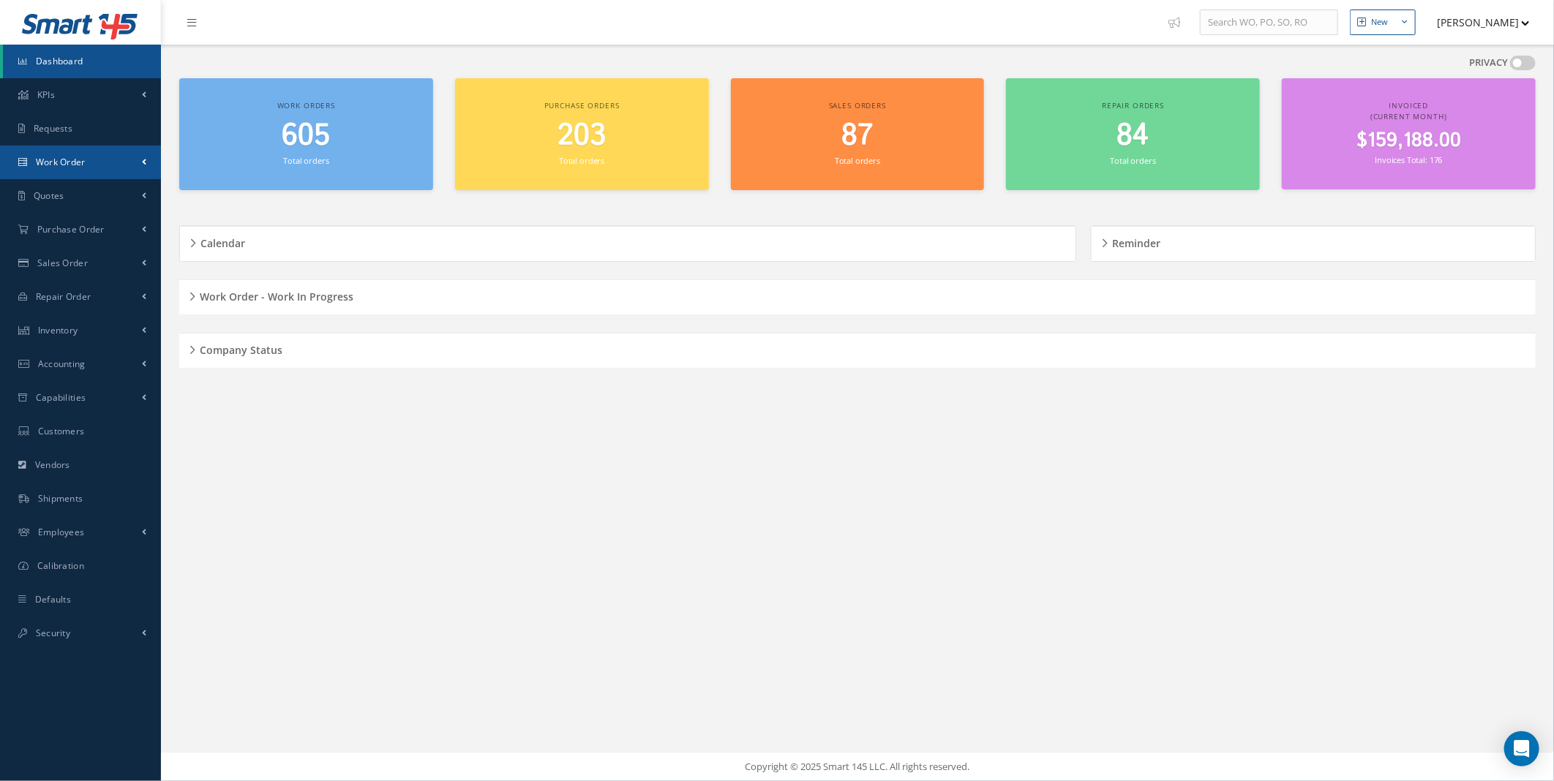
click at [132, 165] on link "Work Order" at bounding box center [80, 163] width 161 height 34
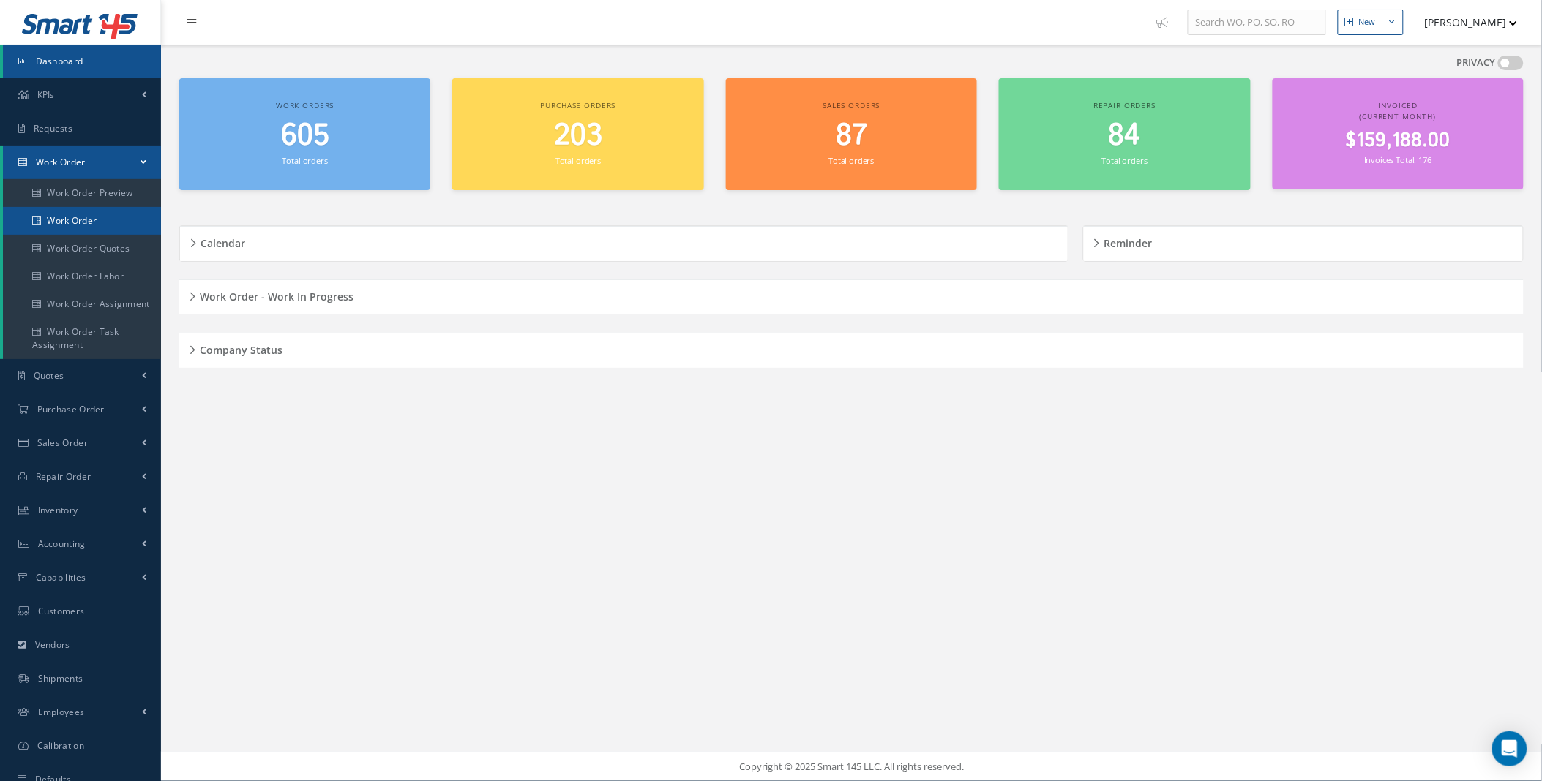
click at [101, 223] on link "Work Order" at bounding box center [82, 221] width 158 height 28
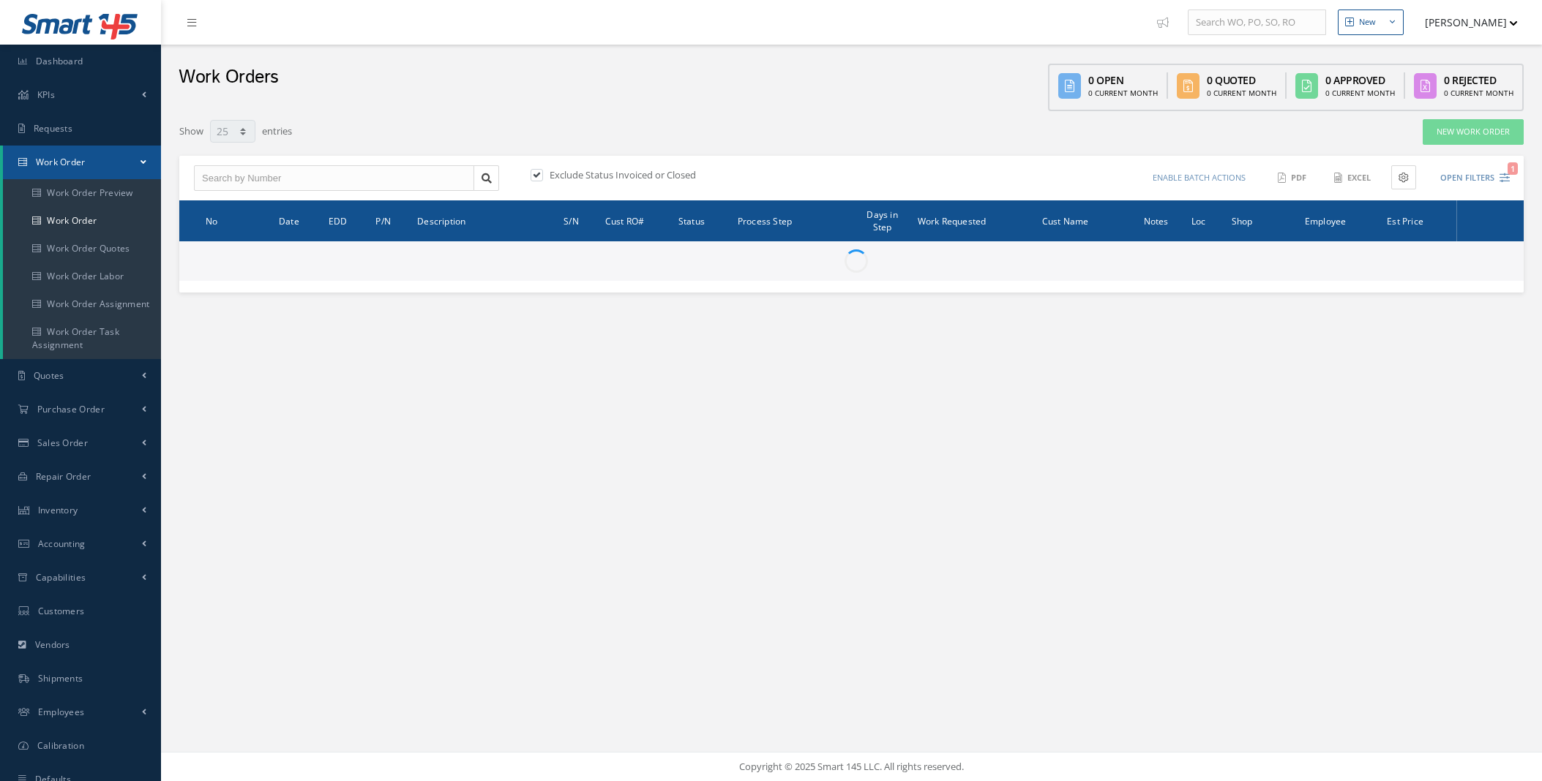
select select "25"
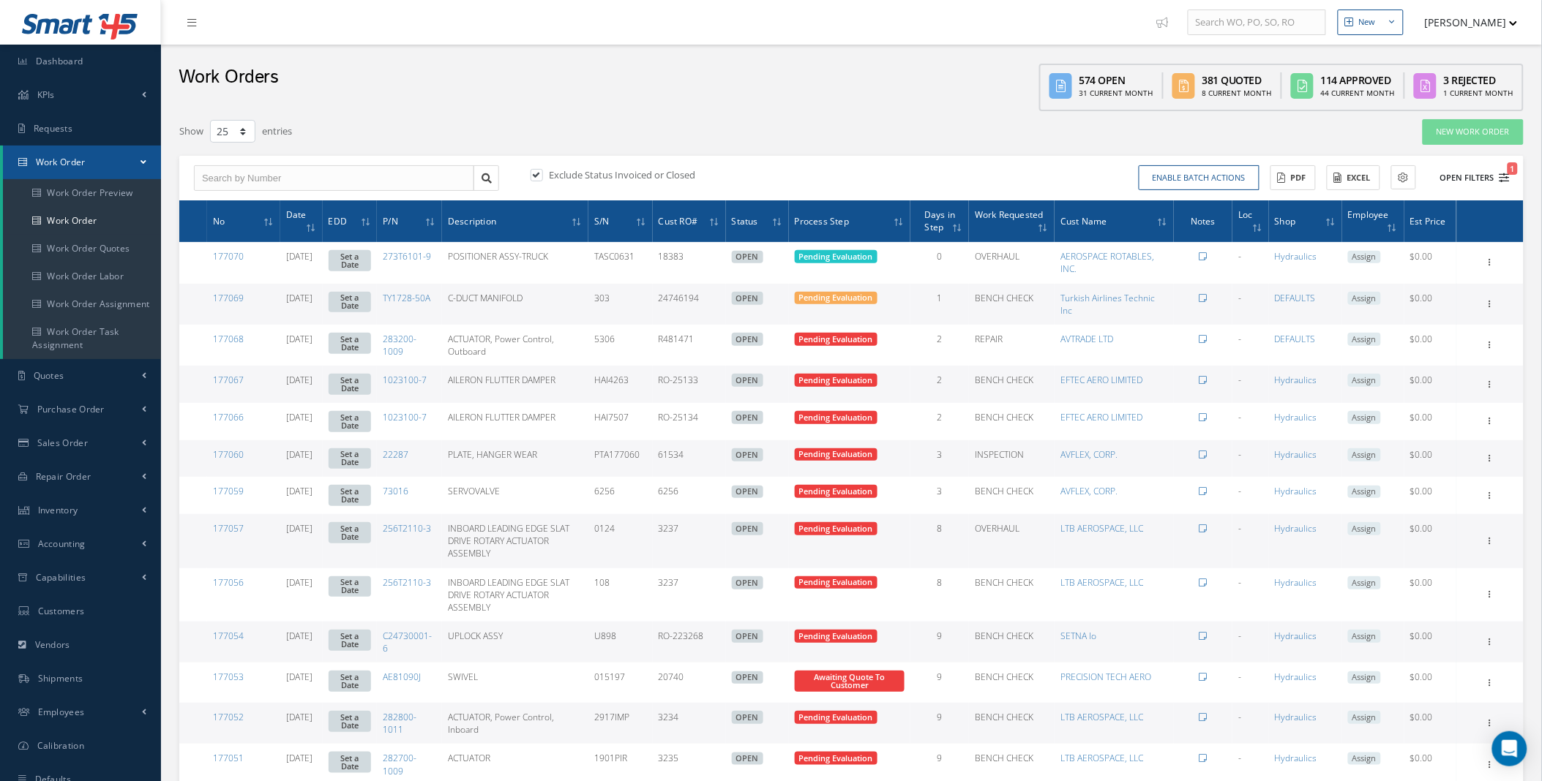
click at [1490, 178] on button "Open Filters 1" at bounding box center [1468, 178] width 83 height 24
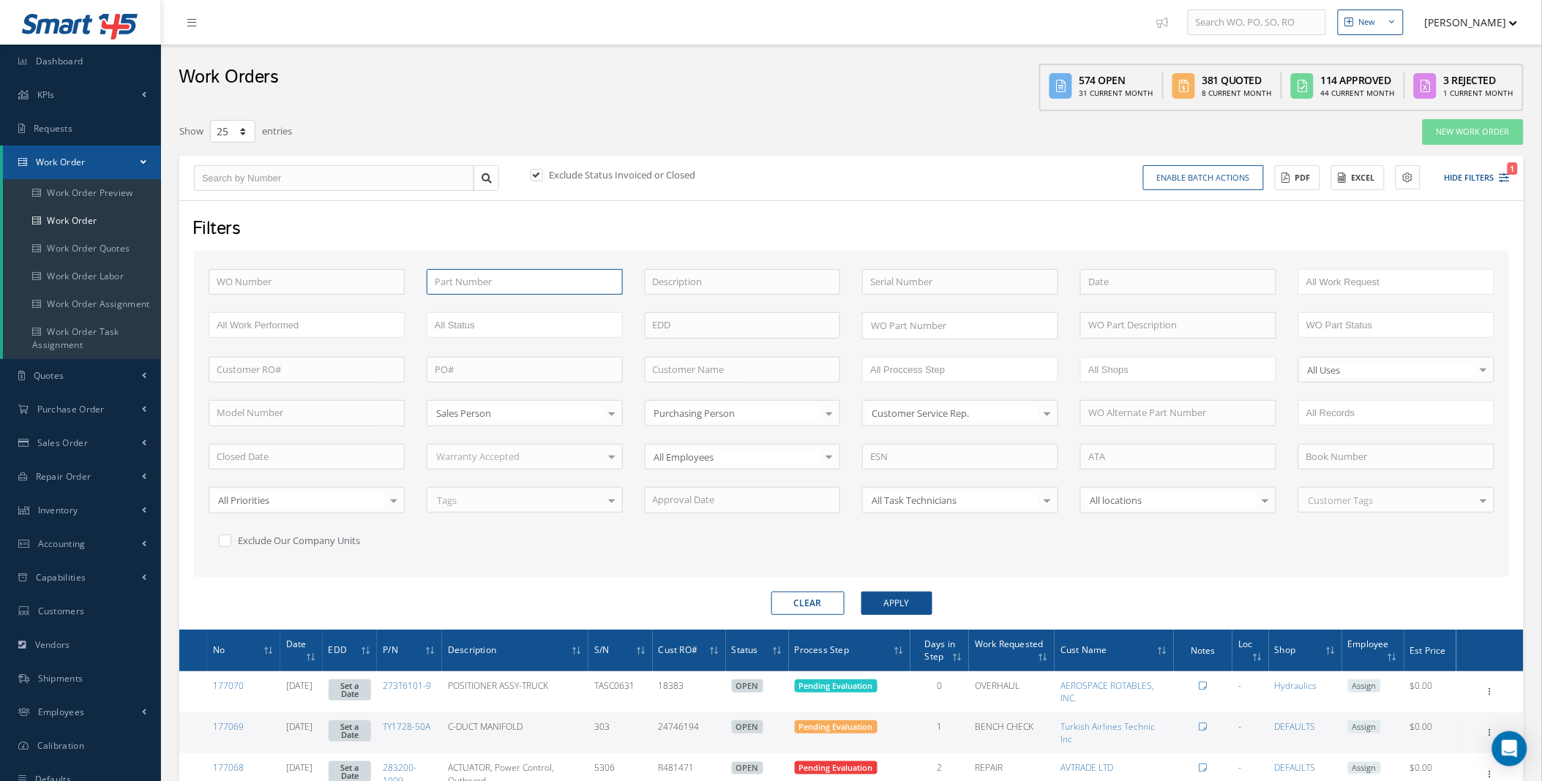
click at [503, 287] on input "text" at bounding box center [525, 282] width 196 height 26
paste input "ae2428"
type input "ae2428"
click at [542, 171] on label at bounding box center [544, 174] width 4 height 13
click at [536, 171] on input "checkbox" at bounding box center [535, 176] width 10 height 10
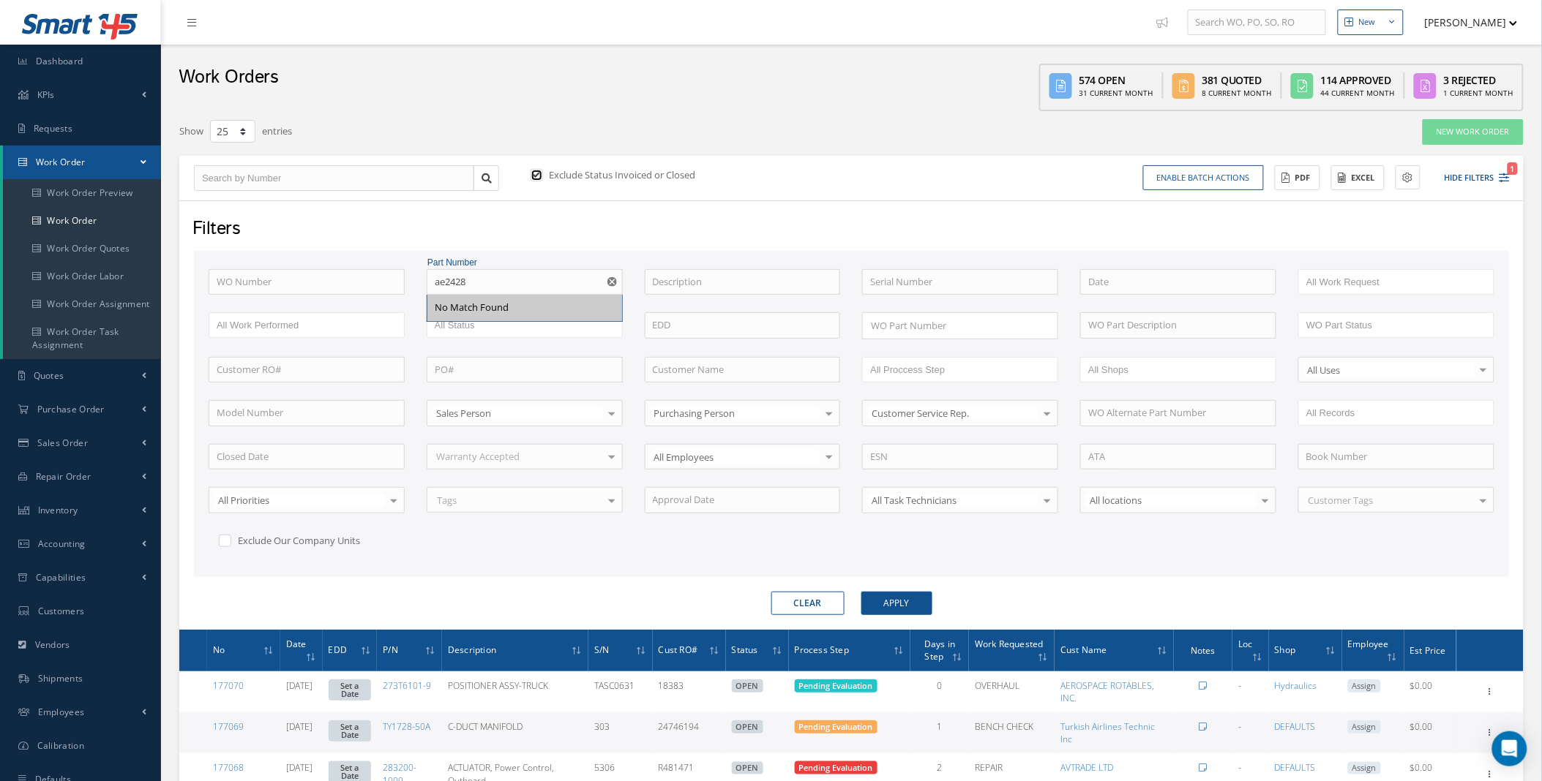
checkbox input "false"
